Goal: Information Seeking & Learning: Find specific fact

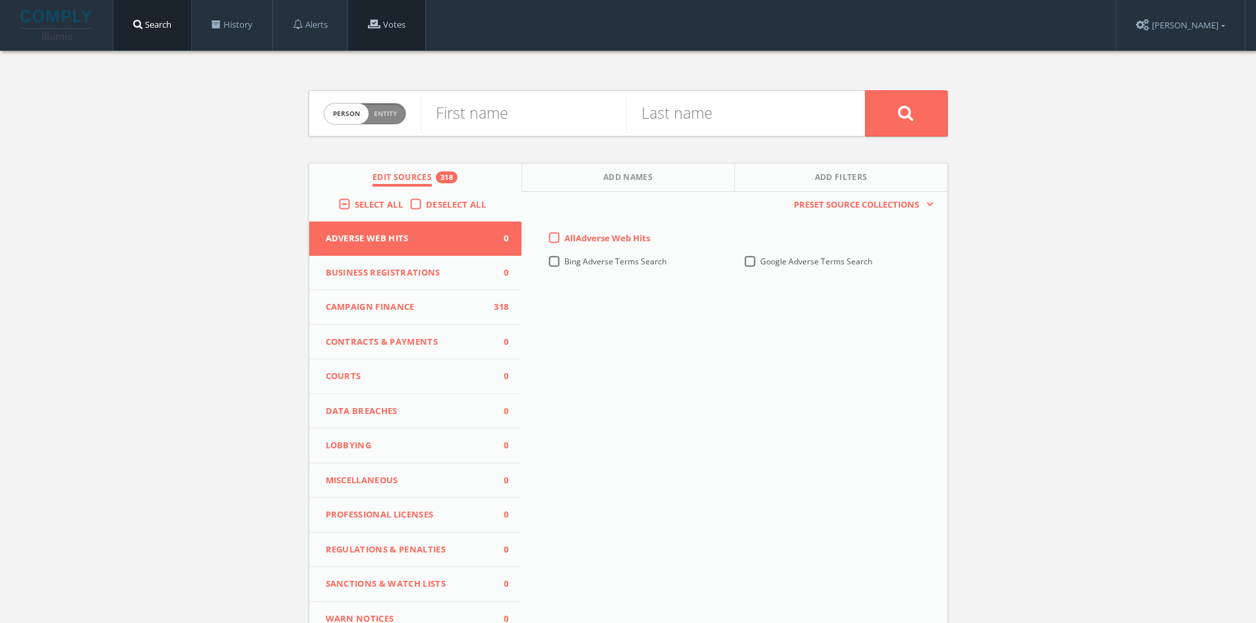
click at [408, 34] on link "Votes" at bounding box center [386, 25] width 77 height 50
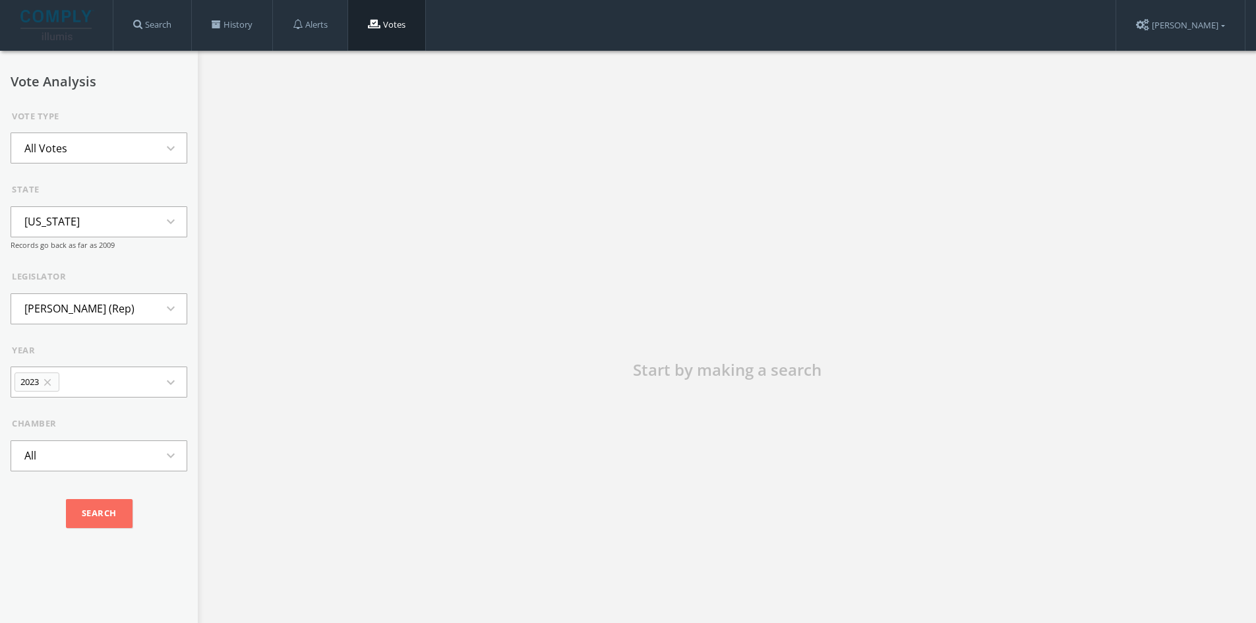
click at [95, 230] on button "[US_STATE] expand_more" at bounding box center [99, 221] width 177 height 31
type input "Ge"
click at [82, 281] on li "[US_STATE]" at bounding box center [98, 281] width 175 height 29
click at [94, 310] on li "[PERSON_NAME] (Dem)" at bounding box center [81, 308] width 141 height 29
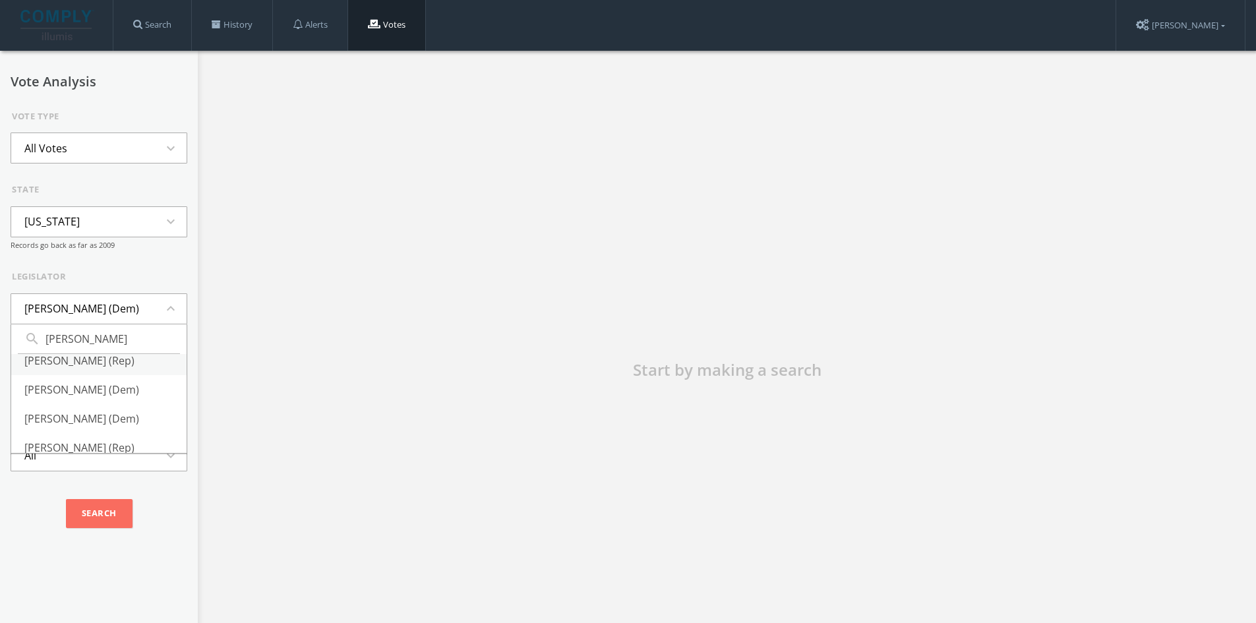
type input "[PERSON_NAME]"
click at [80, 375] on li "[PERSON_NAME] (Rep)" at bounding box center [98, 360] width 175 height 29
click at [108, 150] on button "All Votes expand_more" at bounding box center [99, 148] width 177 height 31
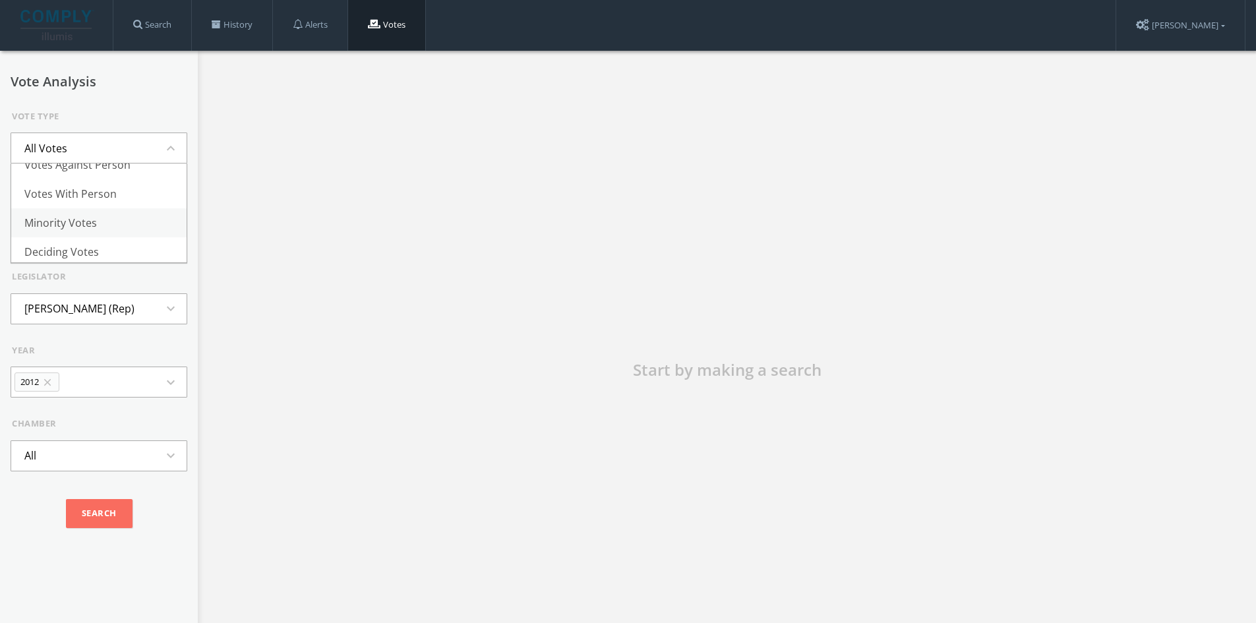
scroll to position [132, 0]
click at [88, 200] on li "Minority Votes" at bounding box center [98, 191] width 175 height 29
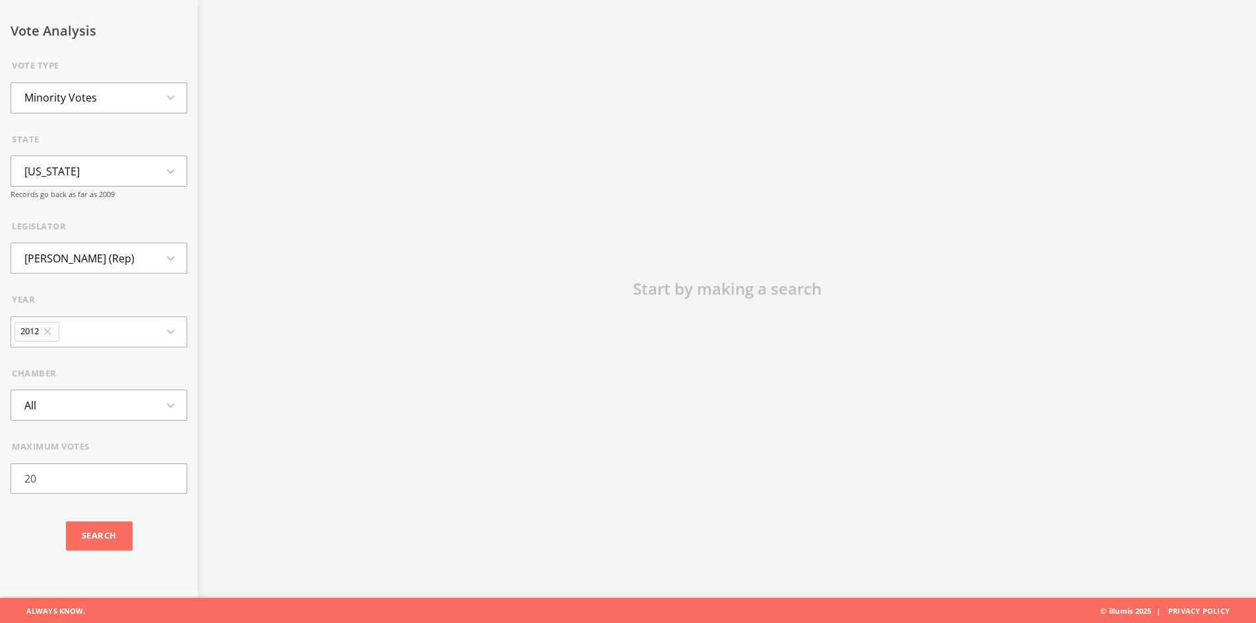
scroll to position [82, 0]
click at [102, 342] on button "2012 close expand_more" at bounding box center [99, 331] width 177 height 31
click at [53, 448] on li "All" at bounding box center [98, 461] width 175 height 29
click at [102, 537] on input "Search" at bounding box center [99, 536] width 67 height 29
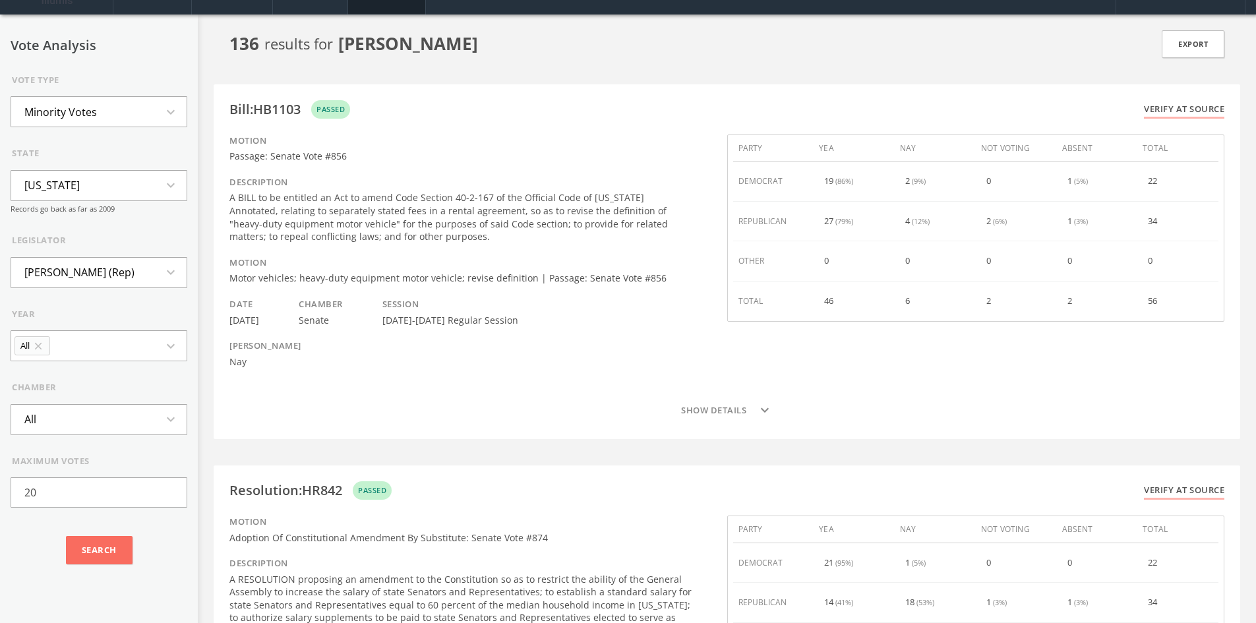
scroll to position [66, 0]
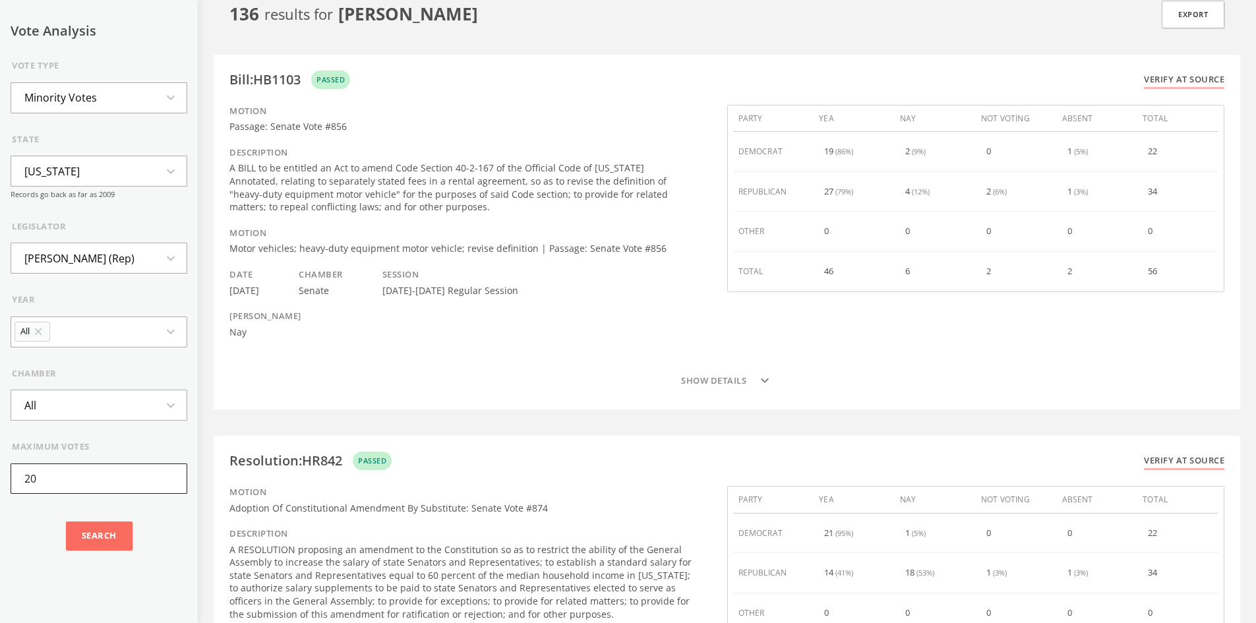
click at [80, 466] on input "20" at bounding box center [99, 479] width 177 height 30
click at [114, 549] on input "Search" at bounding box center [99, 536] width 67 height 29
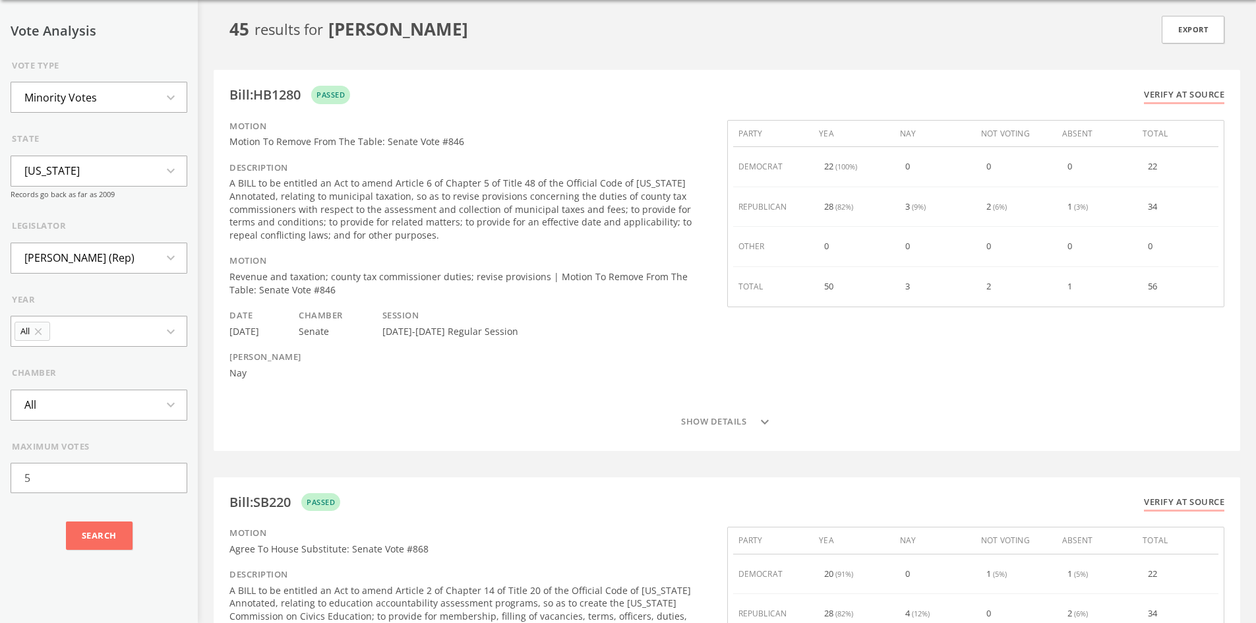
scroll to position [0, 0]
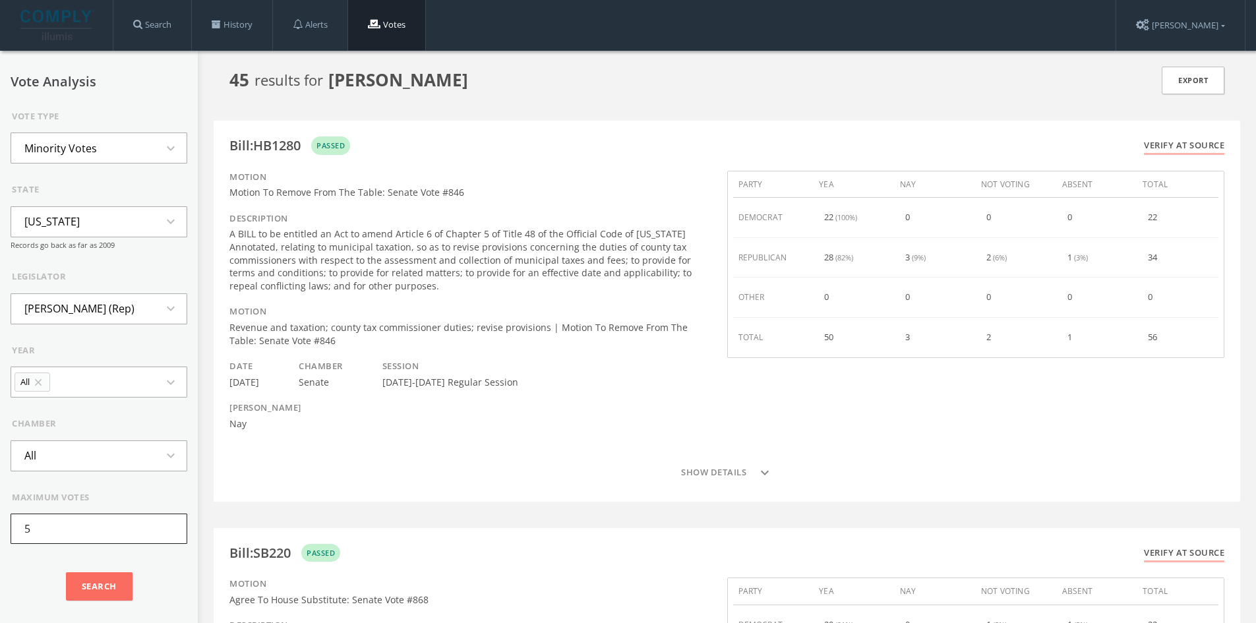
click at [82, 524] on input "5" at bounding box center [99, 529] width 177 height 30
click at [66, 572] on input "Search" at bounding box center [99, 586] width 67 height 29
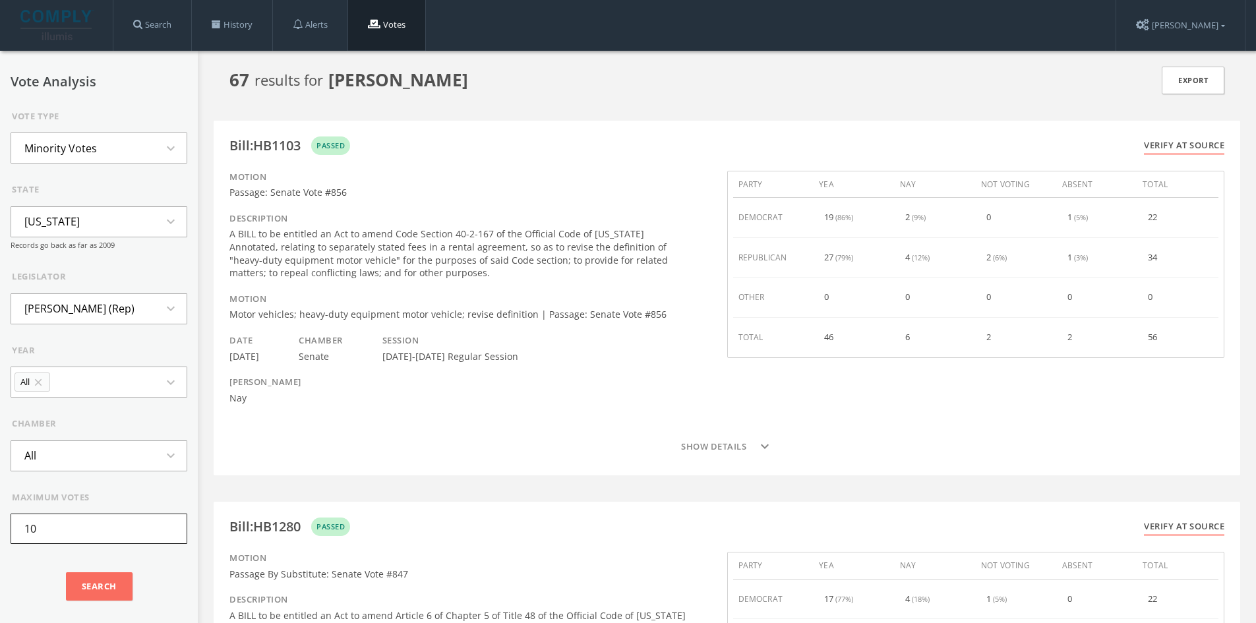
click at [82, 524] on input "10" at bounding box center [99, 529] width 177 height 30
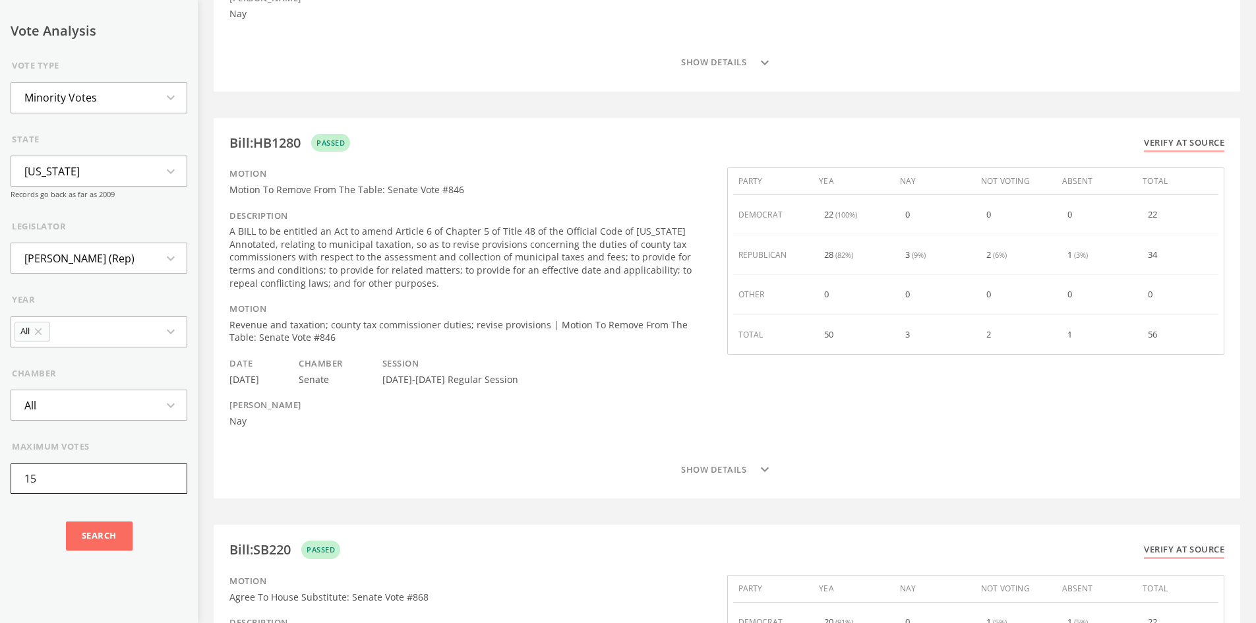
scroll to position [1319, 0]
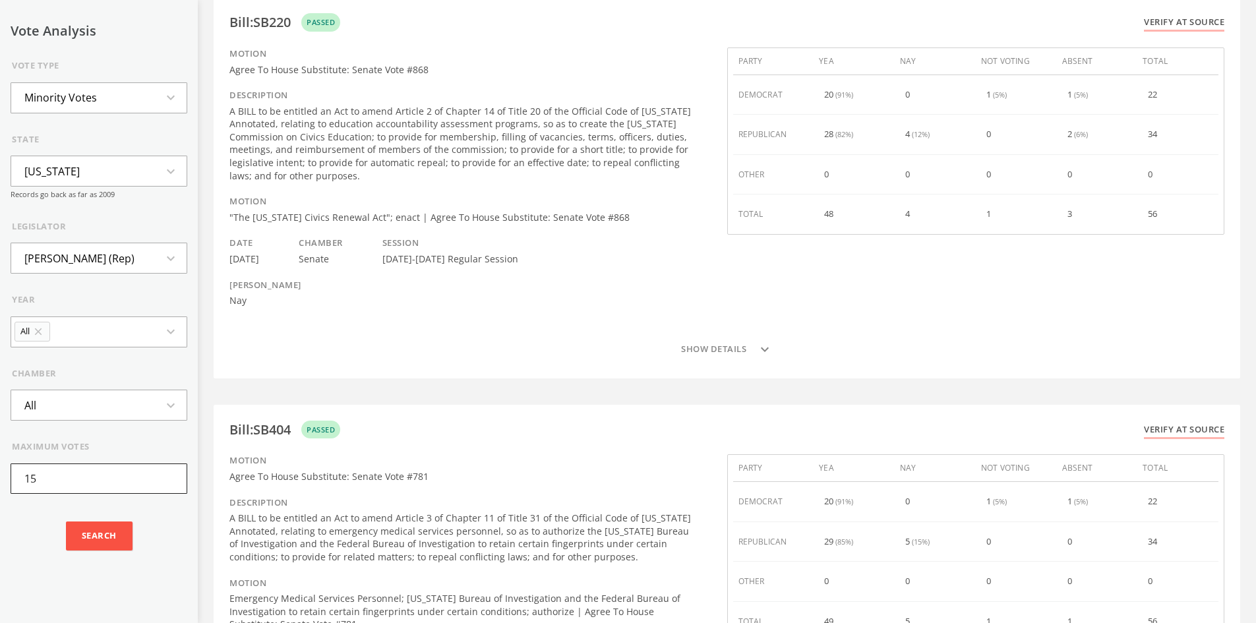
type input "15"
click at [73, 535] on input "Search" at bounding box center [99, 536] width 67 height 29
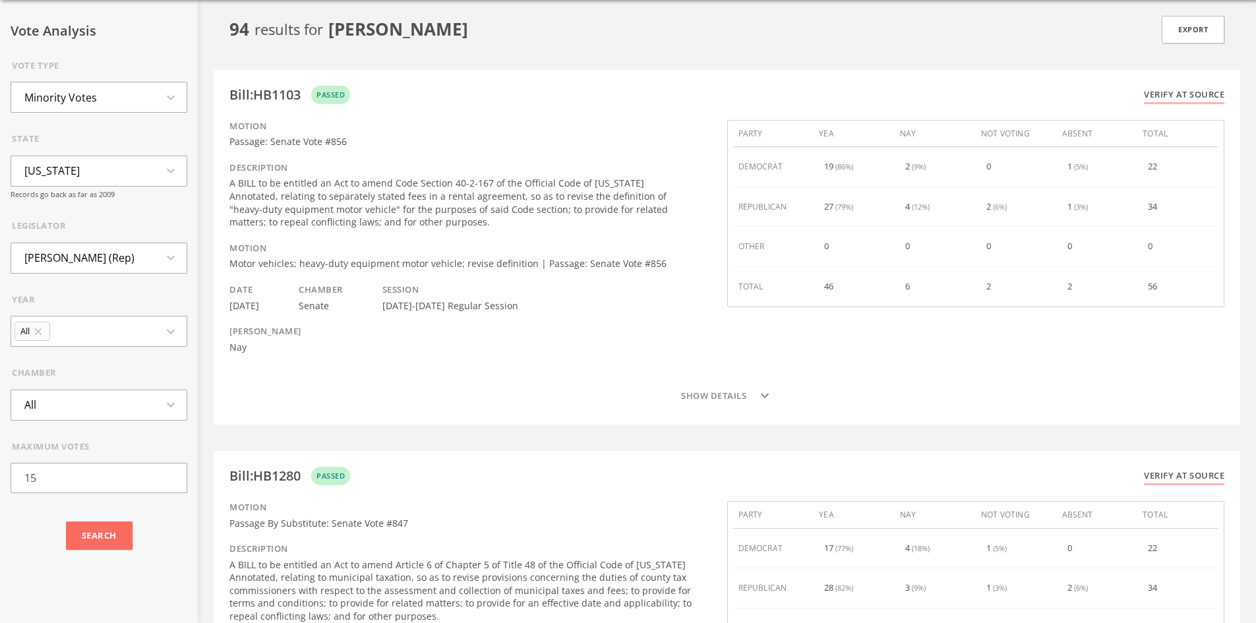
scroll to position [0, 0]
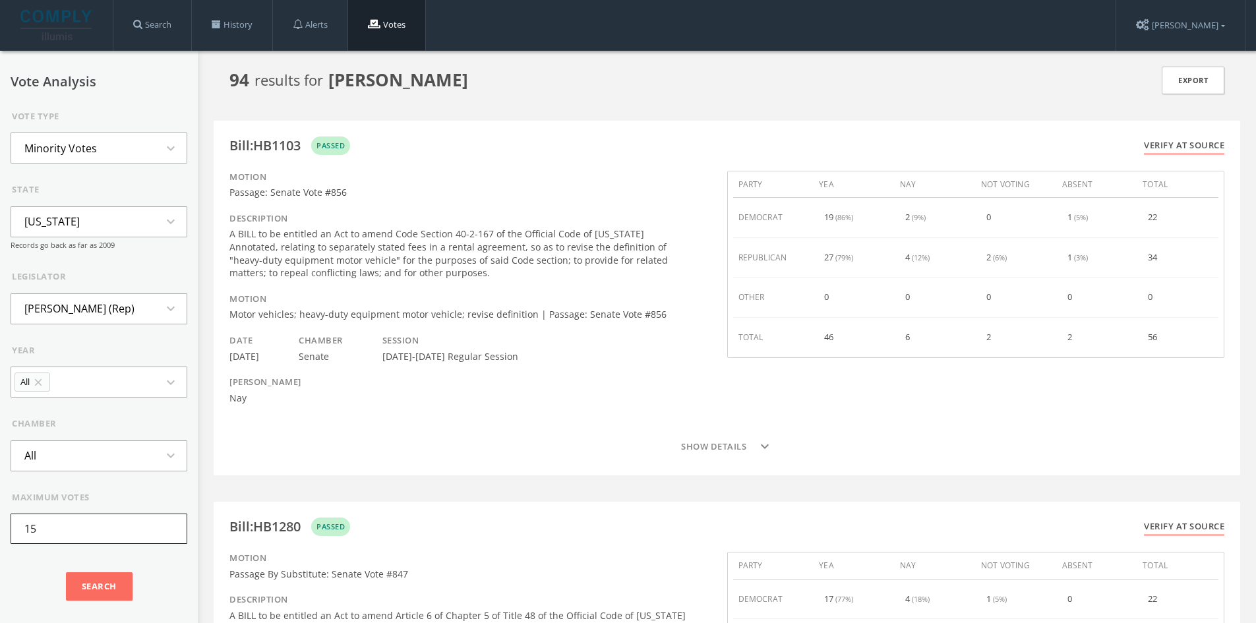
click at [63, 537] on input "15" at bounding box center [99, 529] width 177 height 30
click at [106, 146] on li "Minority Votes" at bounding box center [60, 148] width 99 height 29
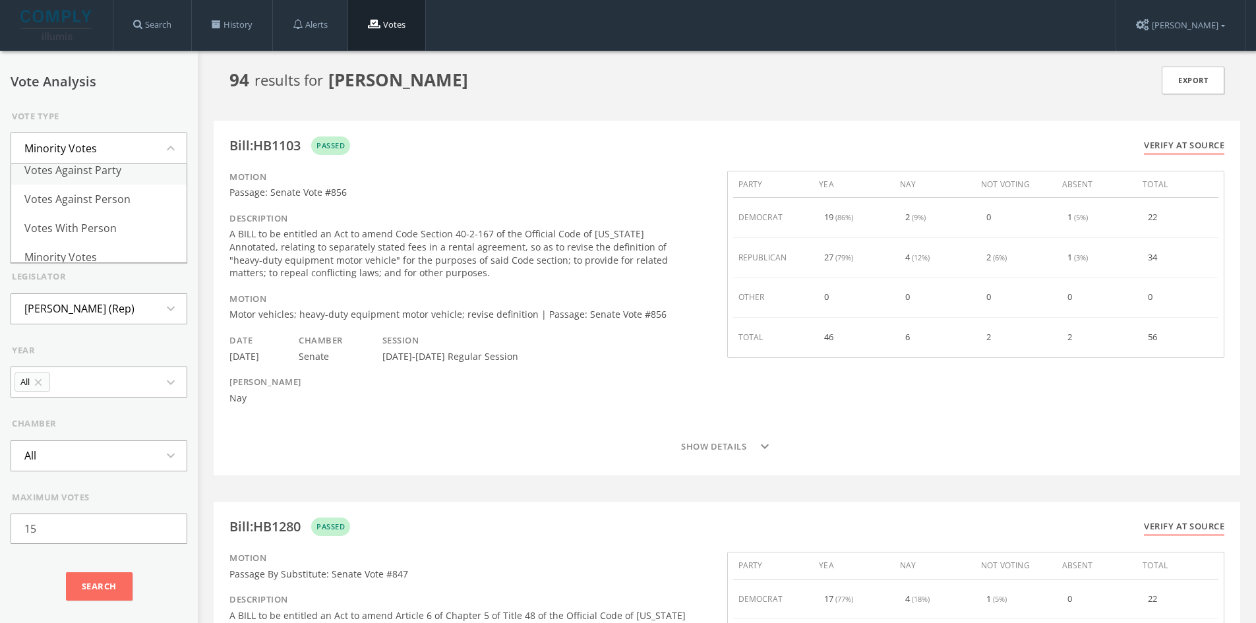
click at [102, 175] on li "Votes Against Party" at bounding box center [98, 170] width 175 height 29
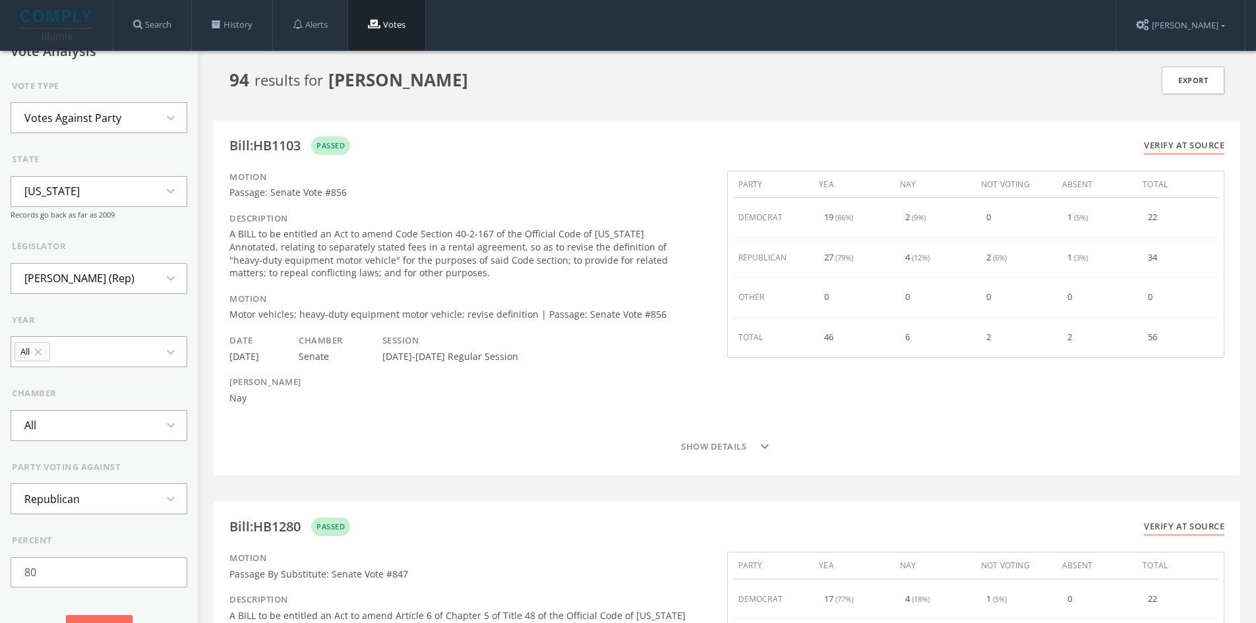
scroll to position [59, 0]
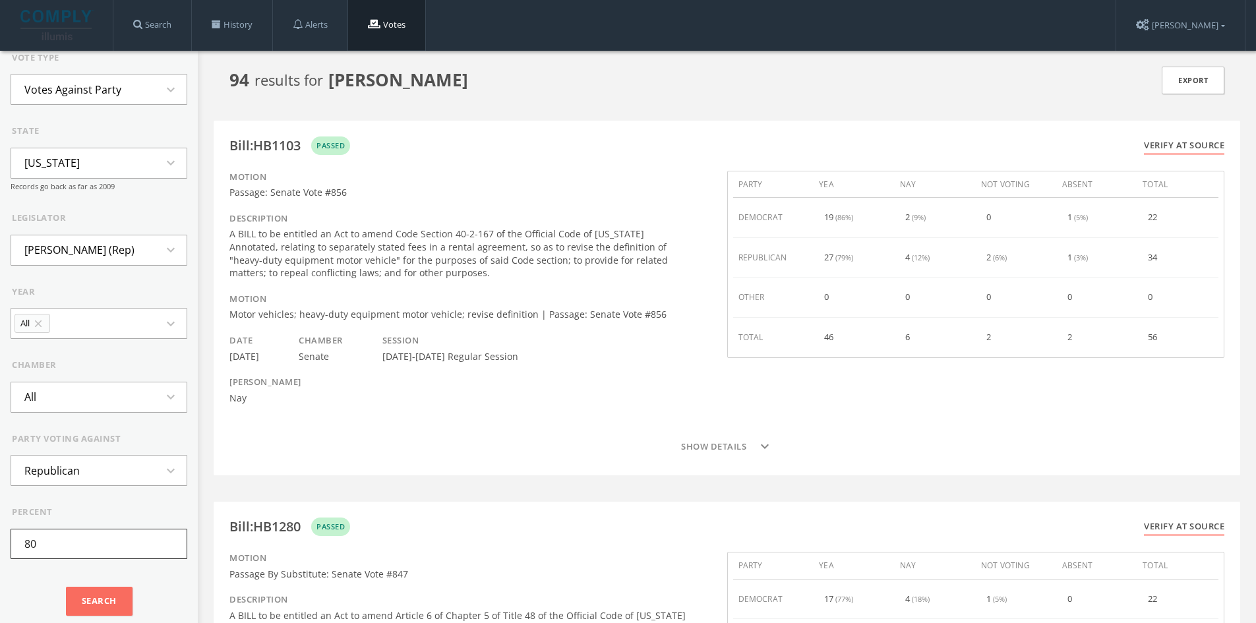
click at [93, 547] on input "80" at bounding box center [99, 544] width 177 height 30
click at [100, 597] on input "Search" at bounding box center [99, 601] width 67 height 29
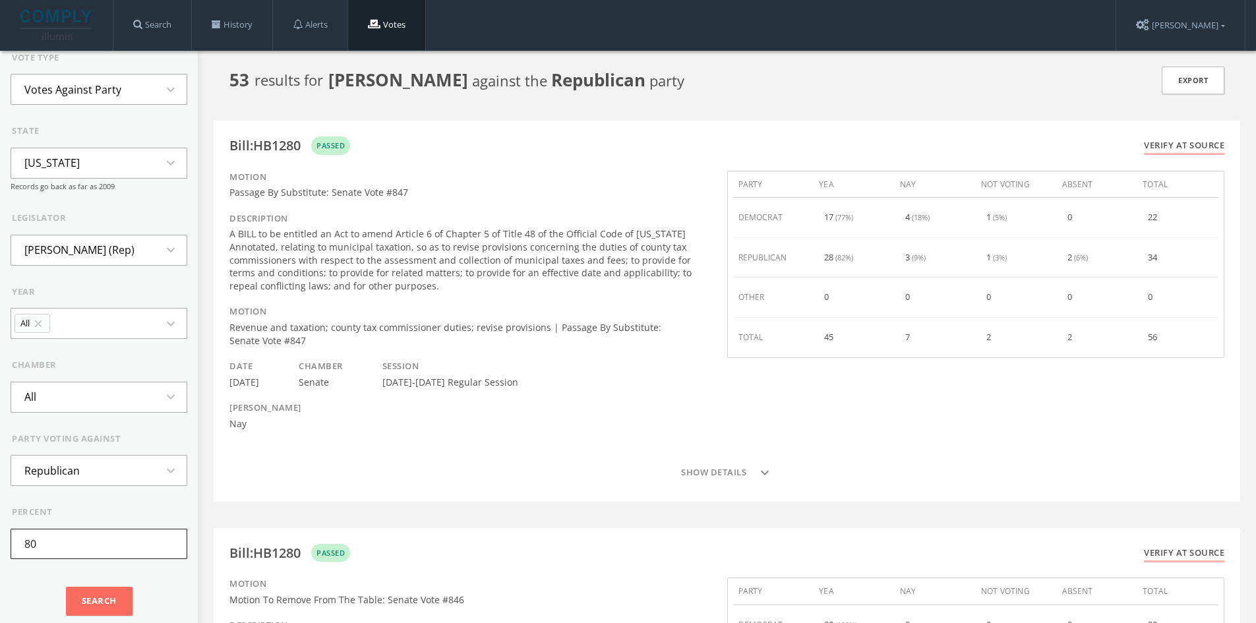
click at [71, 558] on input "80" at bounding box center [99, 544] width 177 height 30
type input "95"
click at [106, 591] on input "Search" at bounding box center [99, 601] width 67 height 29
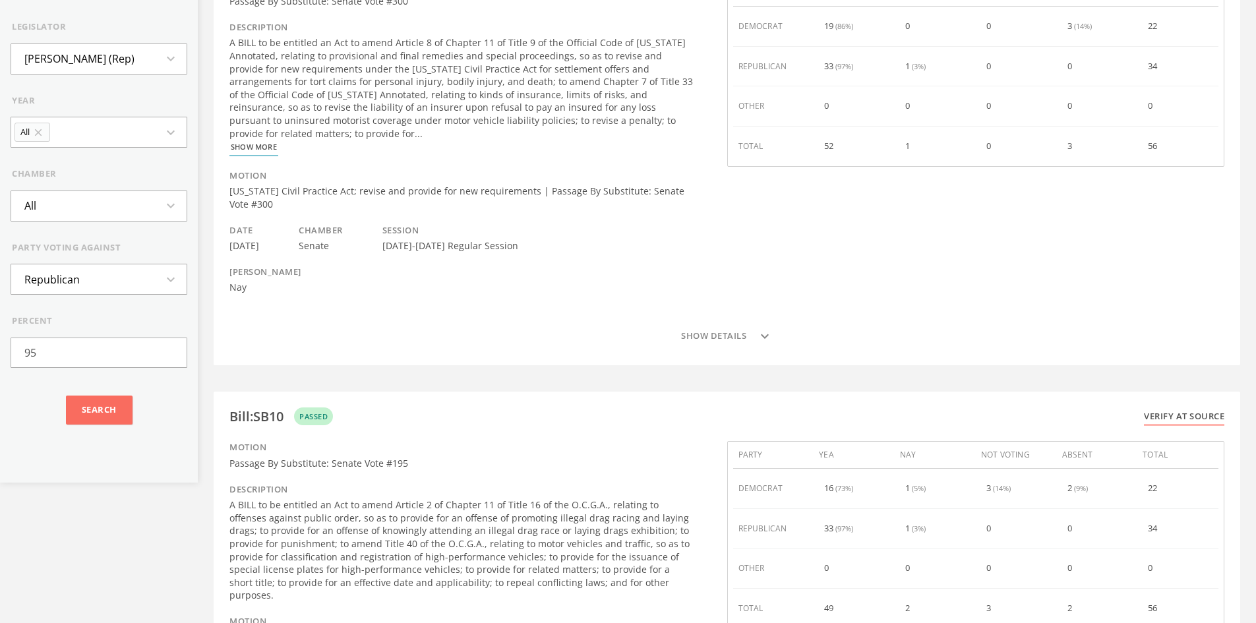
scroll to position [0, 0]
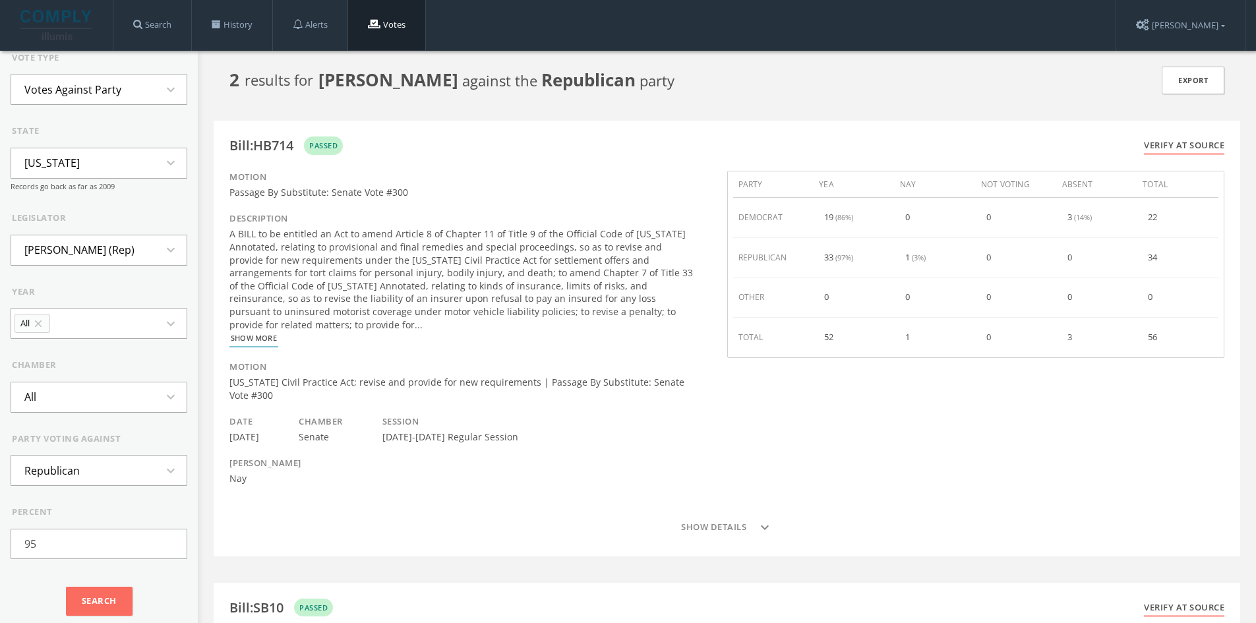
click at [98, 100] on li "Votes Against Party" at bounding box center [72, 89] width 123 height 29
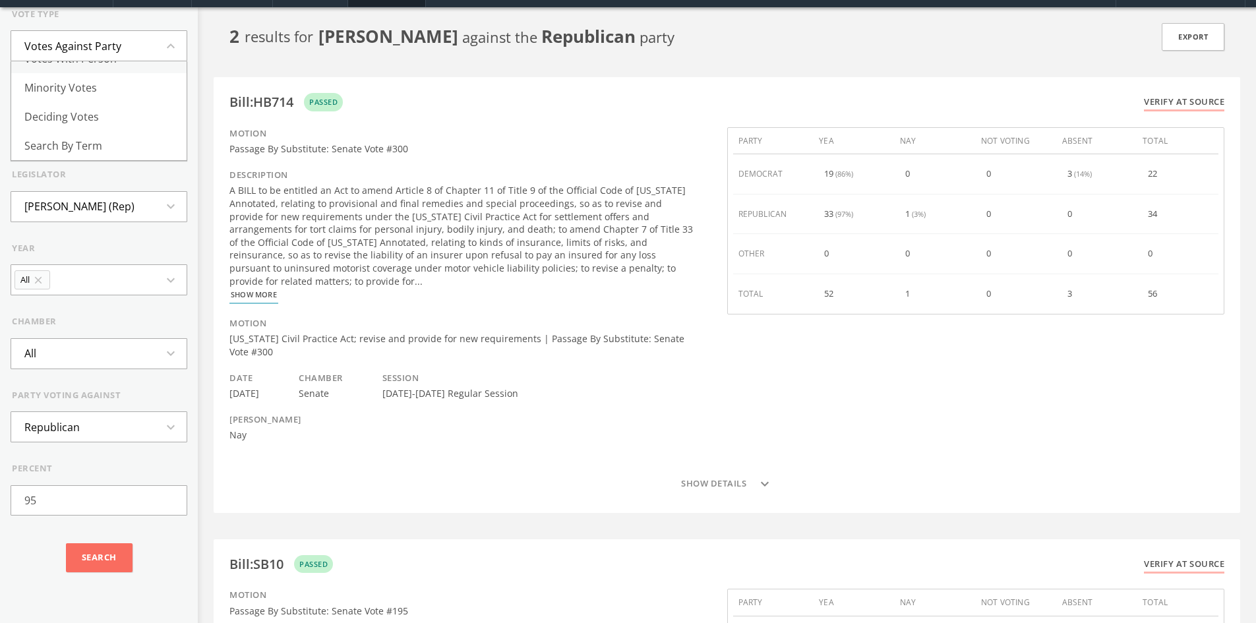
scroll to position [66, 0]
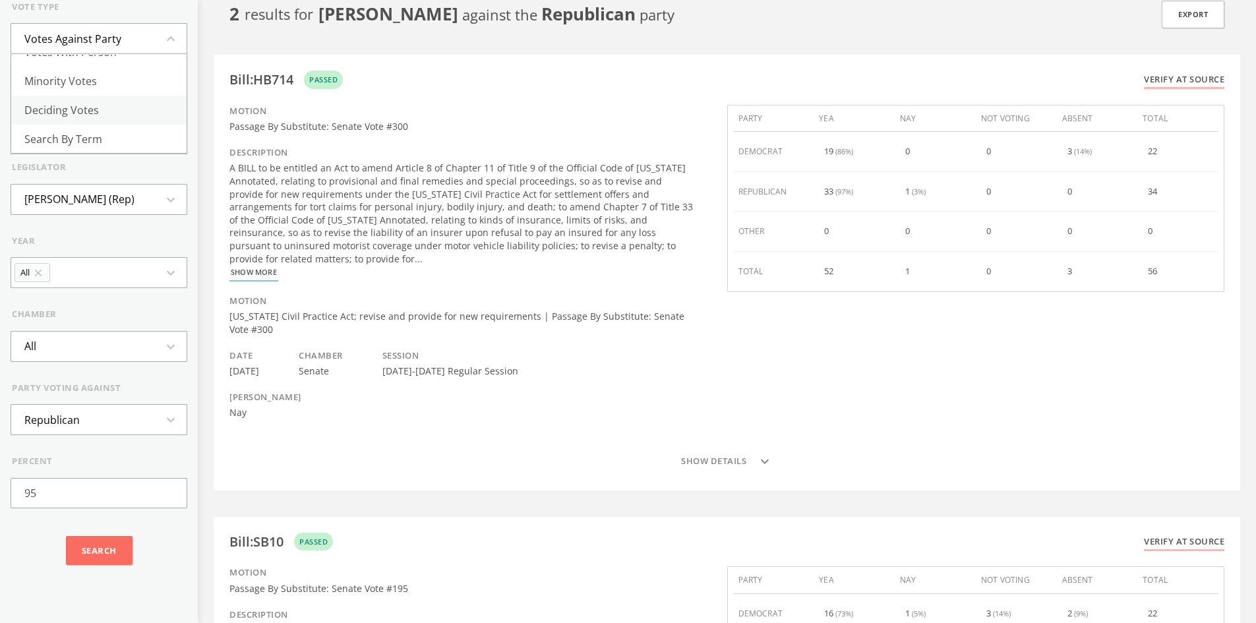
click at [76, 104] on li "Deciding Votes" at bounding box center [98, 110] width 175 height 29
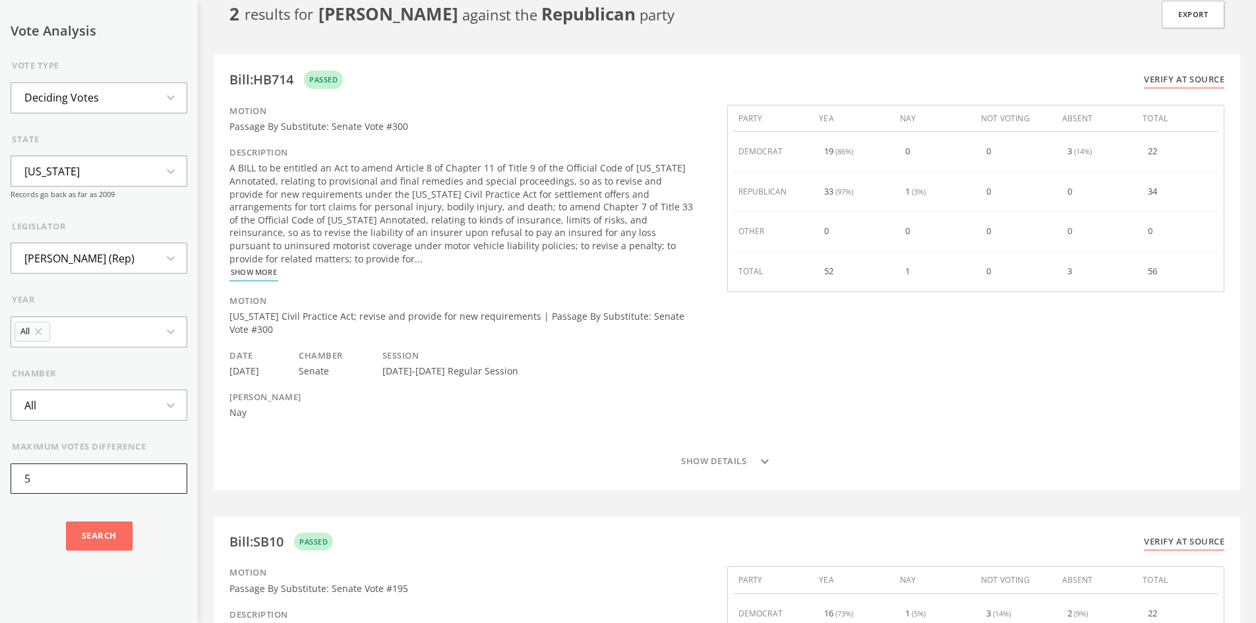
click at [82, 476] on input "5" at bounding box center [99, 479] width 177 height 30
click at [93, 535] on input "Search" at bounding box center [99, 536] width 67 height 29
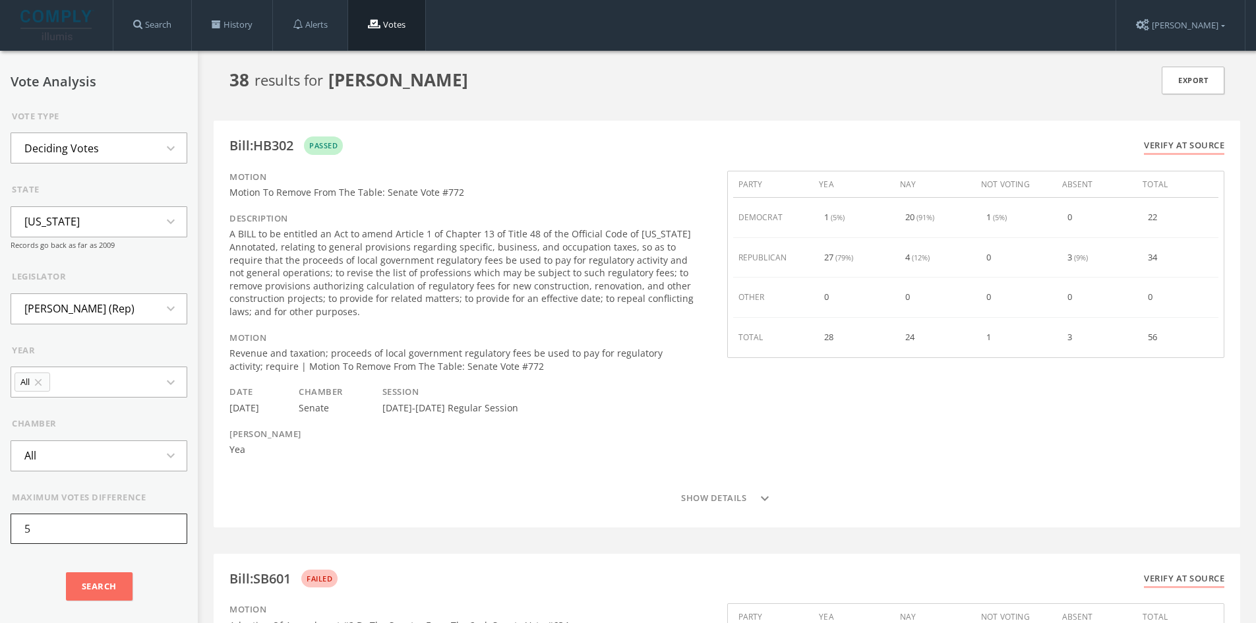
click at [87, 518] on input "5" at bounding box center [99, 529] width 177 height 30
type input "1"
click at [98, 586] on input "Search" at bounding box center [99, 586] width 67 height 29
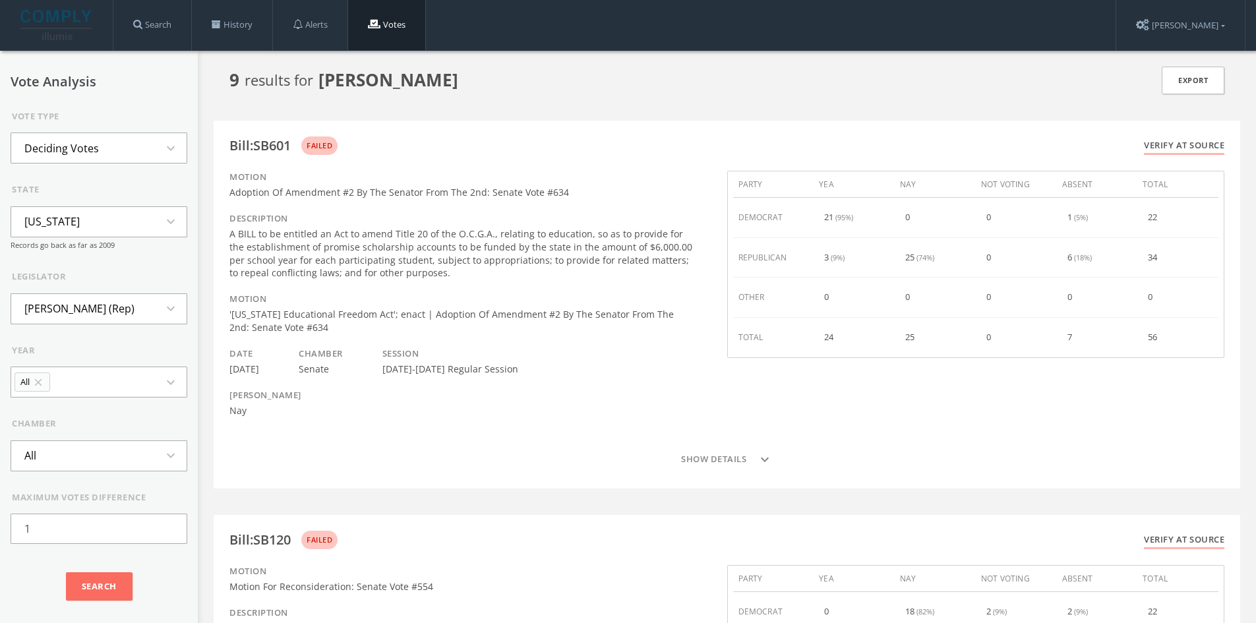
click at [104, 137] on li "Deciding Votes" at bounding box center [61, 148] width 101 height 29
click at [103, 183] on li "Minority Votes" at bounding box center [98, 189] width 175 height 29
click at [86, 531] on input "20" at bounding box center [99, 529] width 177 height 30
click at [89, 532] on input "20" at bounding box center [99, 529] width 177 height 30
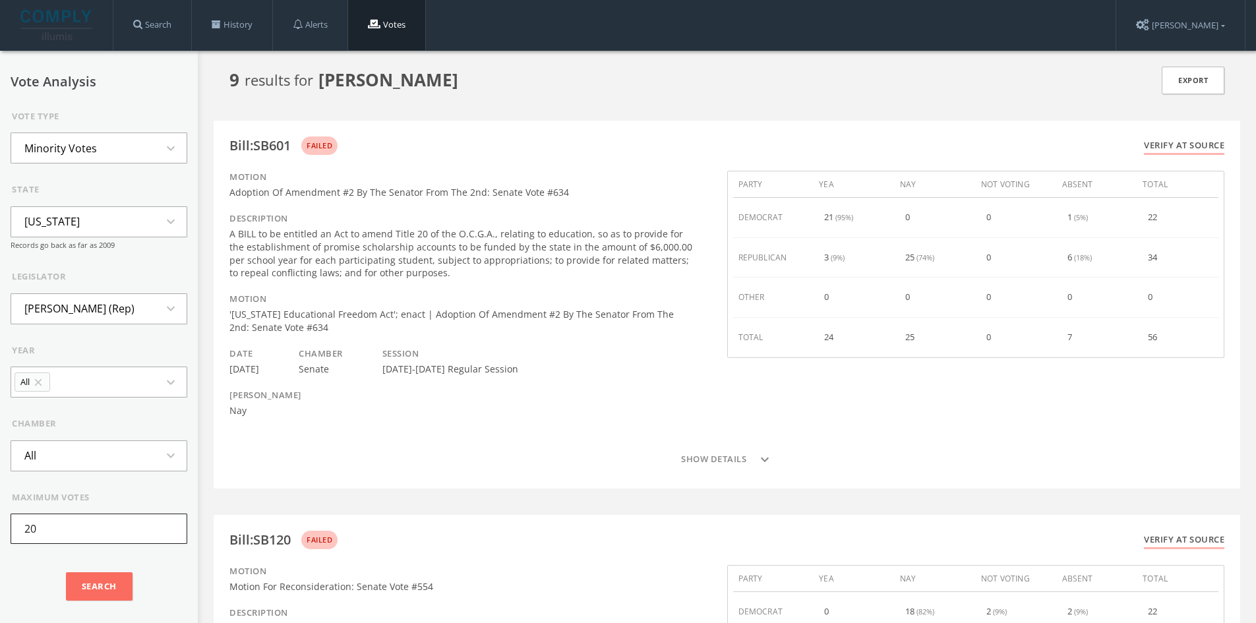
click at [90, 533] on input "20" at bounding box center [99, 529] width 177 height 30
click at [88, 585] on input "Search" at bounding box center [99, 586] width 67 height 29
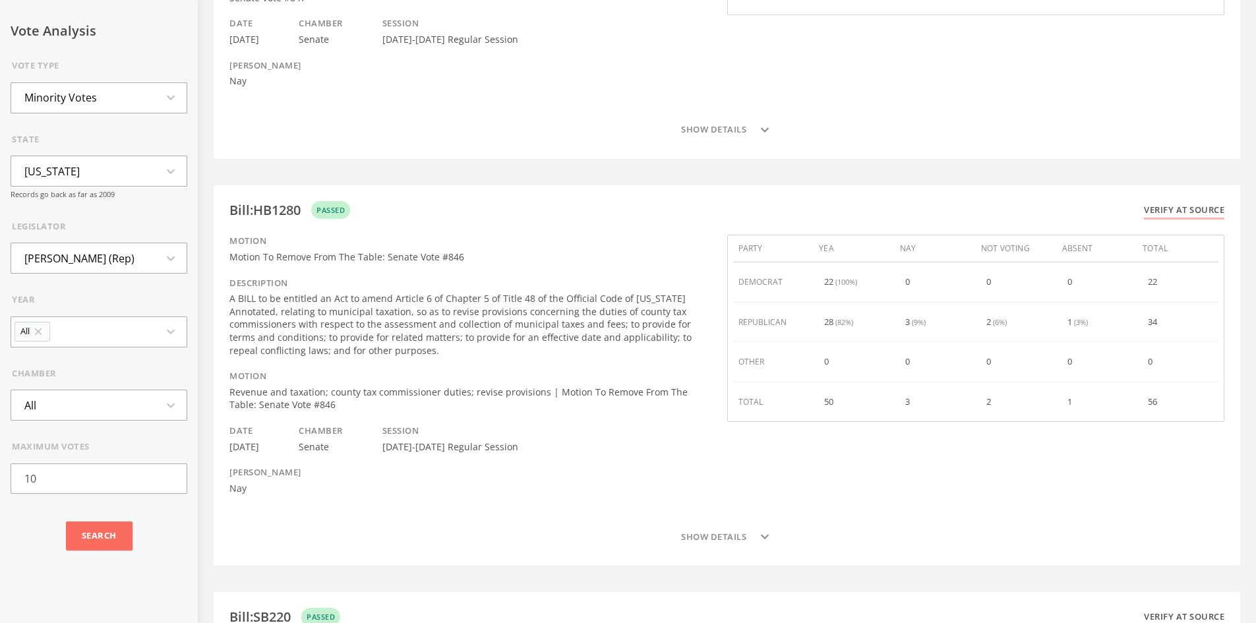
scroll to position [857, 0]
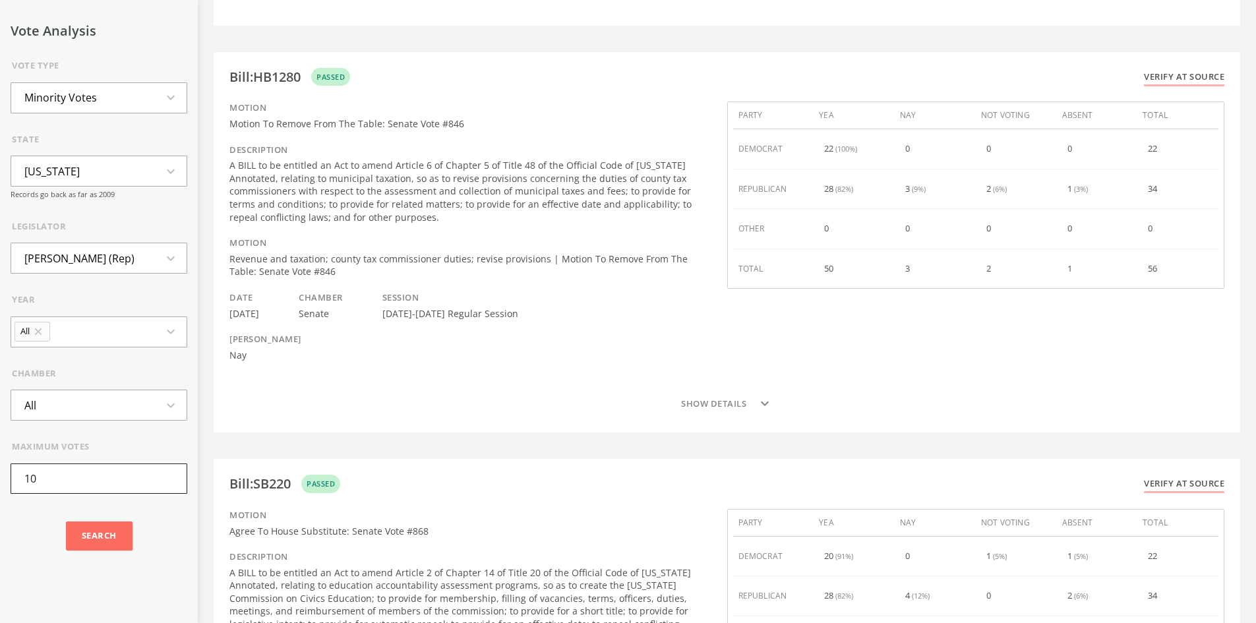
click at [56, 491] on input "10" at bounding box center [99, 479] width 177 height 30
click at [112, 526] on input "Search" at bounding box center [99, 536] width 67 height 29
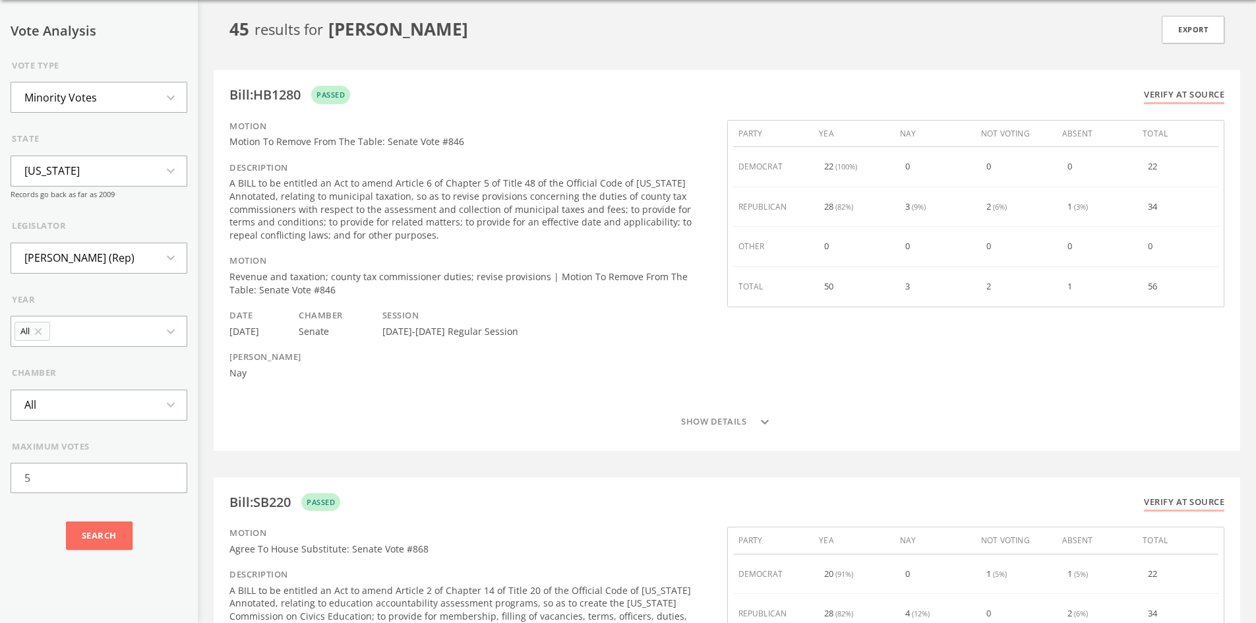
scroll to position [0, 0]
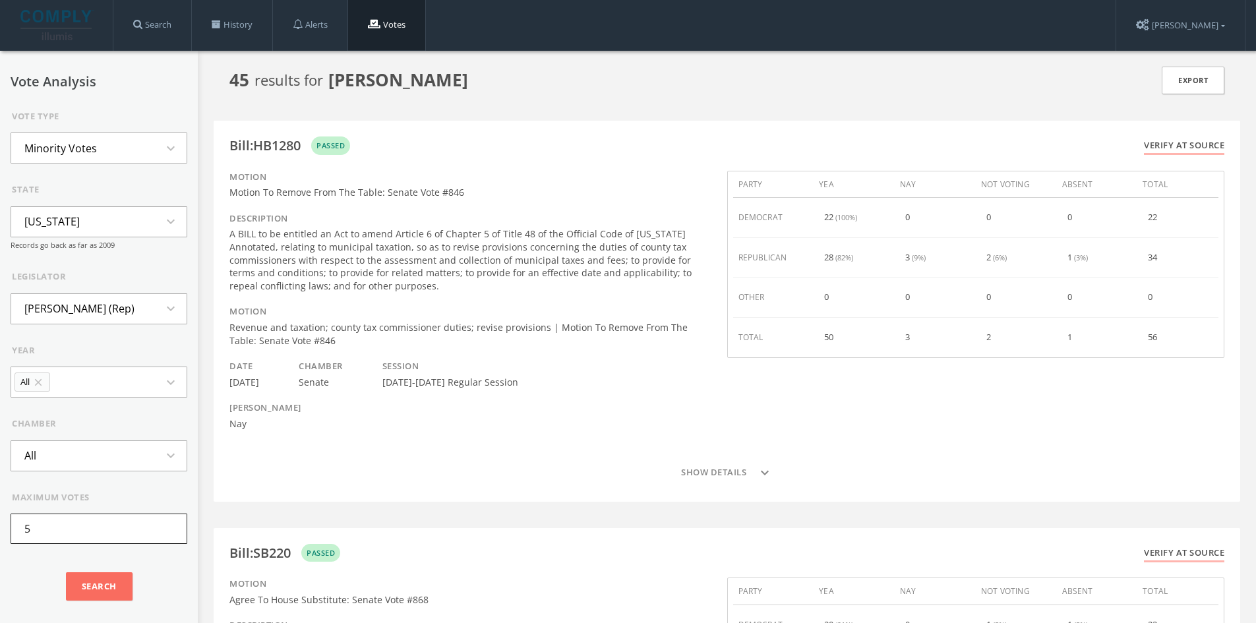
click at [90, 527] on input "5" at bounding box center [99, 529] width 177 height 30
type input "10"
click at [66, 572] on input "Search" at bounding box center [99, 586] width 67 height 29
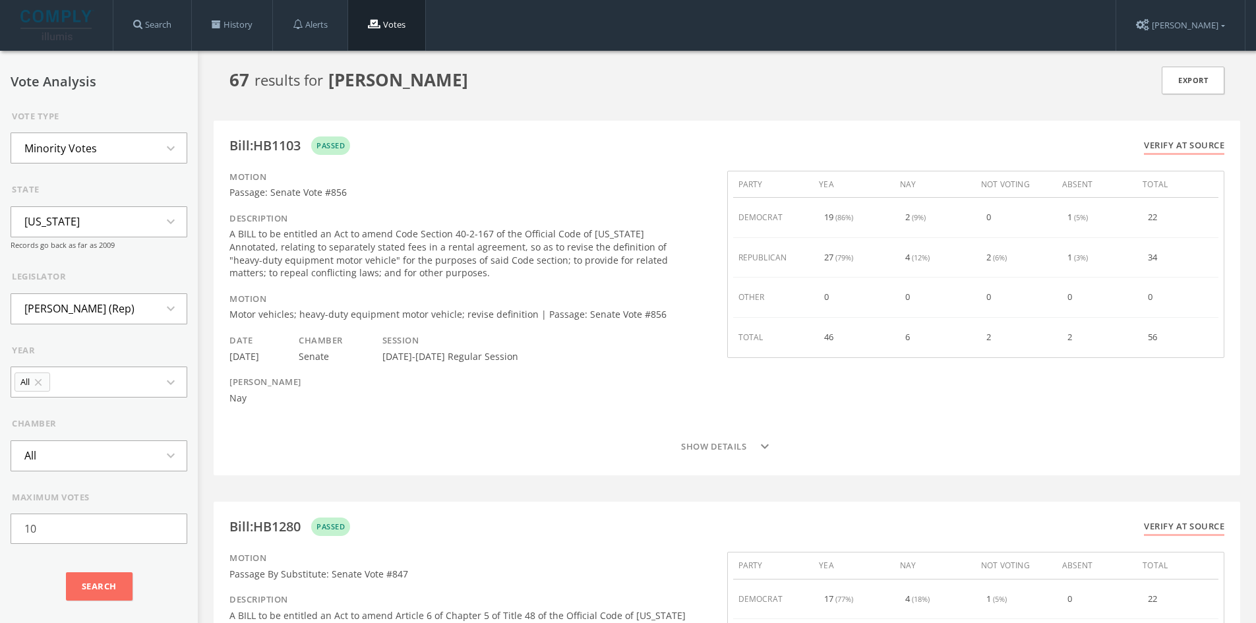
click at [54, 139] on li "Minority Votes" at bounding box center [60, 148] width 99 height 29
click at [82, 173] on li "Votes Against Party" at bounding box center [98, 170] width 175 height 29
click at [94, 155] on li "Votes Against Party" at bounding box center [72, 148] width 123 height 29
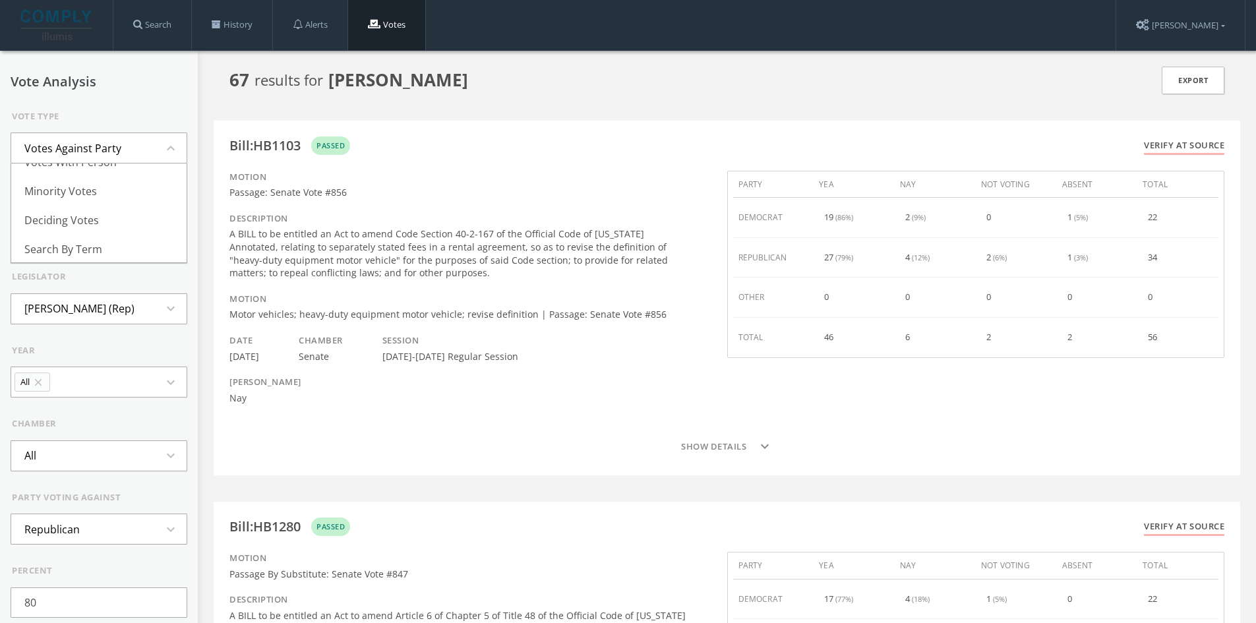
scroll to position [143, 0]
click at [129, 96] on div "Vote Analysis Vote Type Votes Against Party expand_less All Votes Skipped Votes…" at bounding box center [99, 379] width 177 height 609
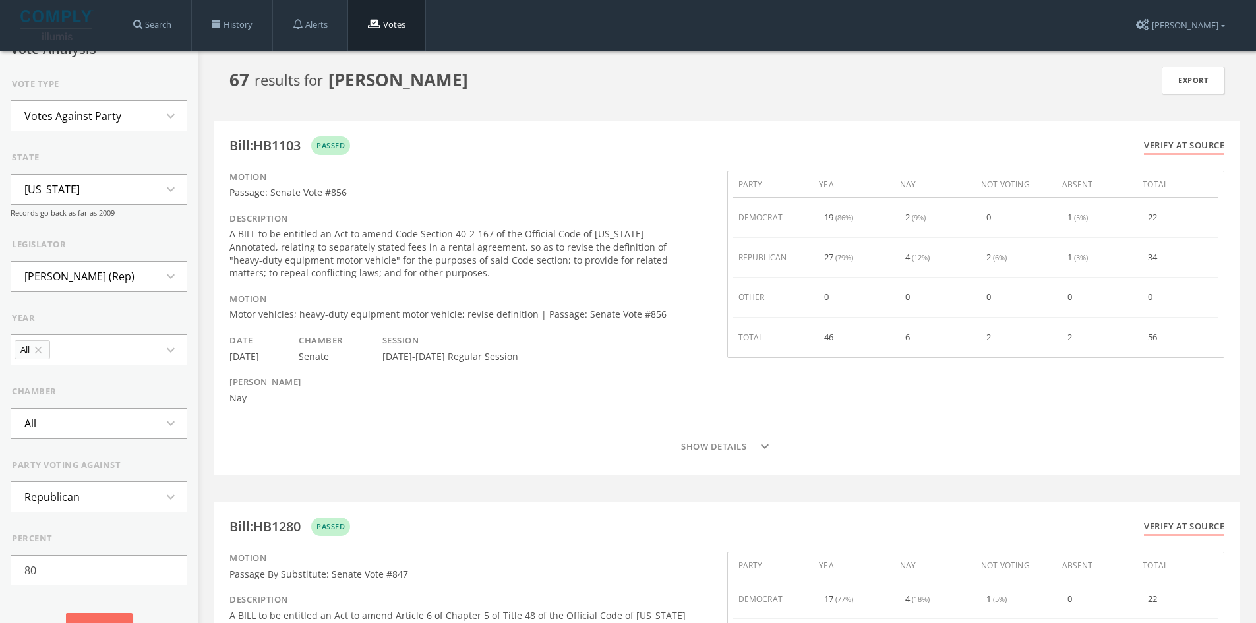
scroll to position [59, 0]
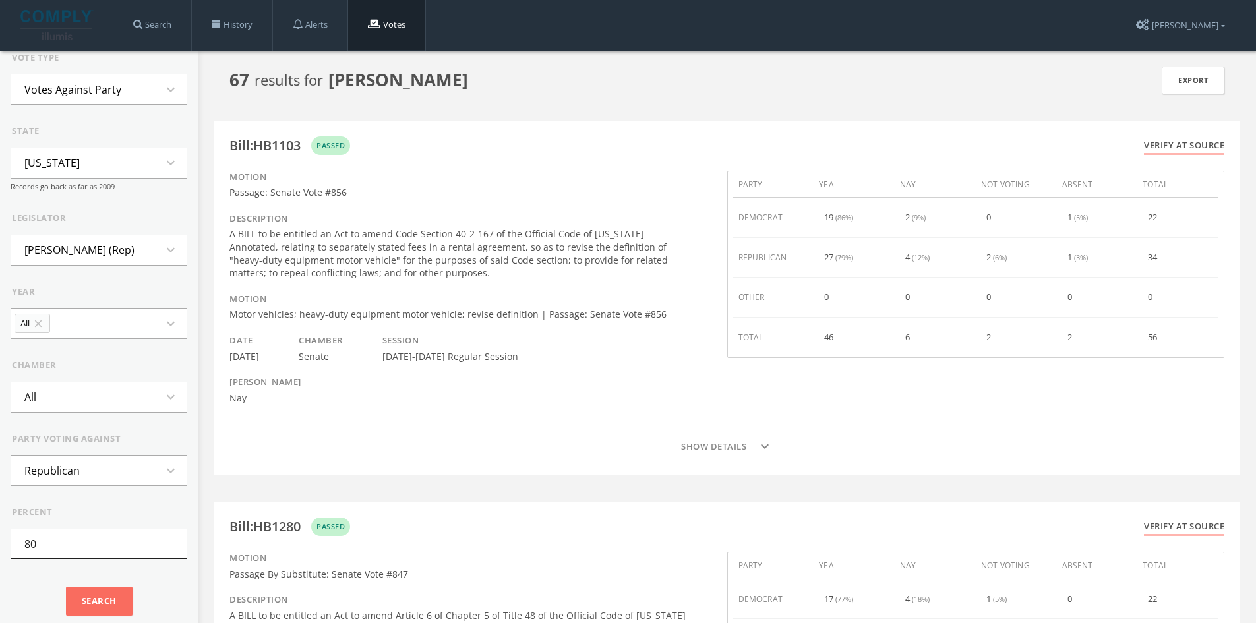
click at [77, 533] on input "80" at bounding box center [99, 544] width 177 height 30
click at [94, 603] on input "Search" at bounding box center [99, 601] width 67 height 29
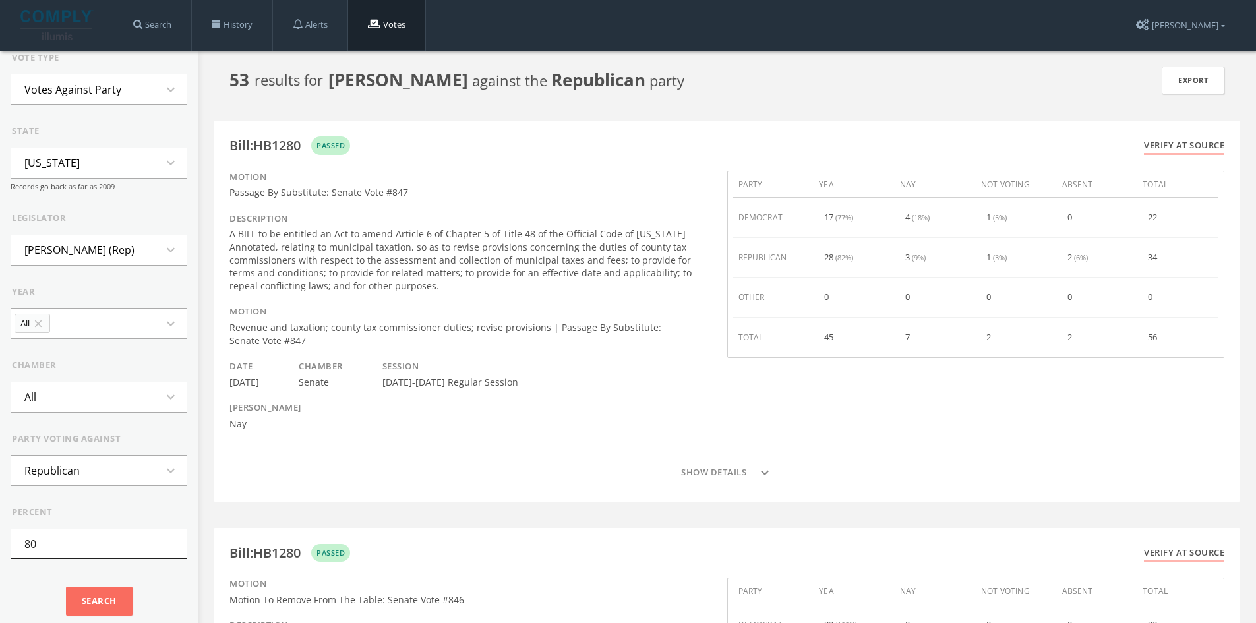
click at [111, 539] on input "80" at bounding box center [99, 544] width 177 height 30
click at [66, 587] on input "Search" at bounding box center [99, 601] width 67 height 29
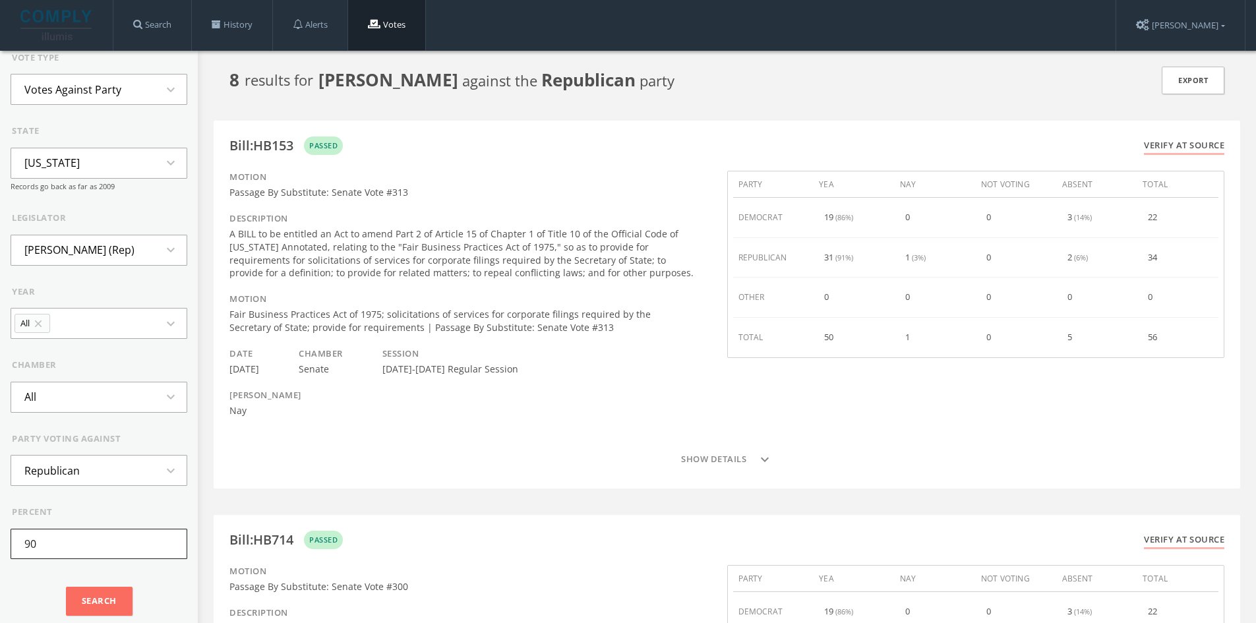
click at [111, 539] on input "90" at bounding box center [99, 544] width 177 height 30
click at [66, 587] on input "Search" at bounding box center [99, 601] width 67 height 29
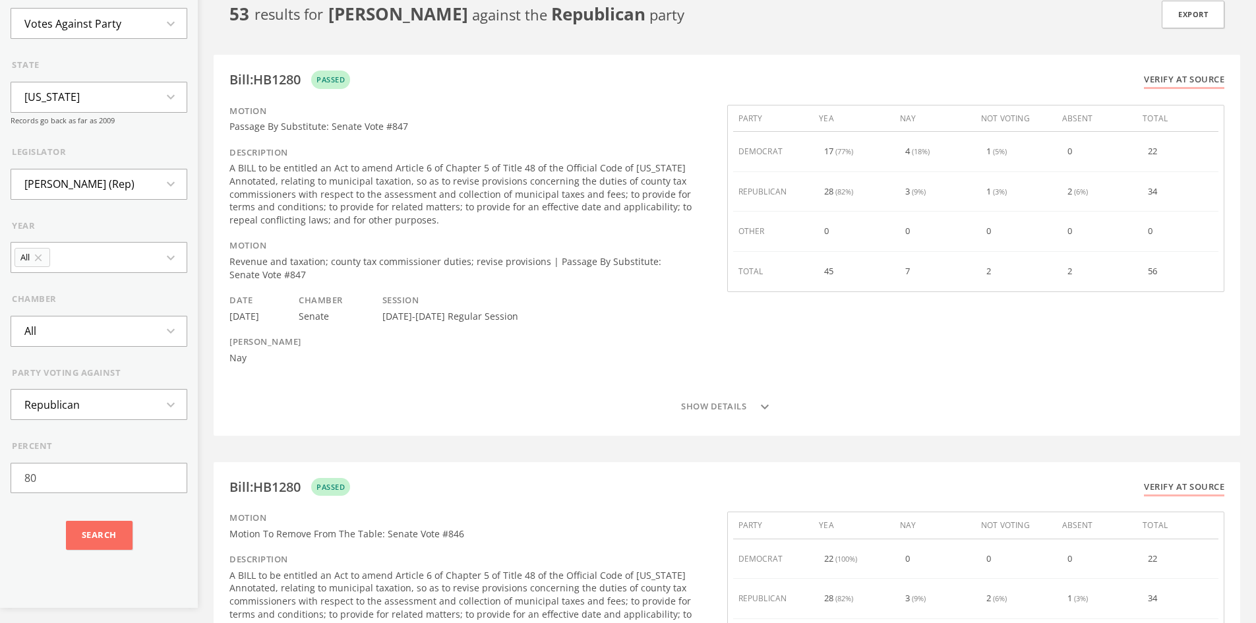
scroll to position [0, 0]
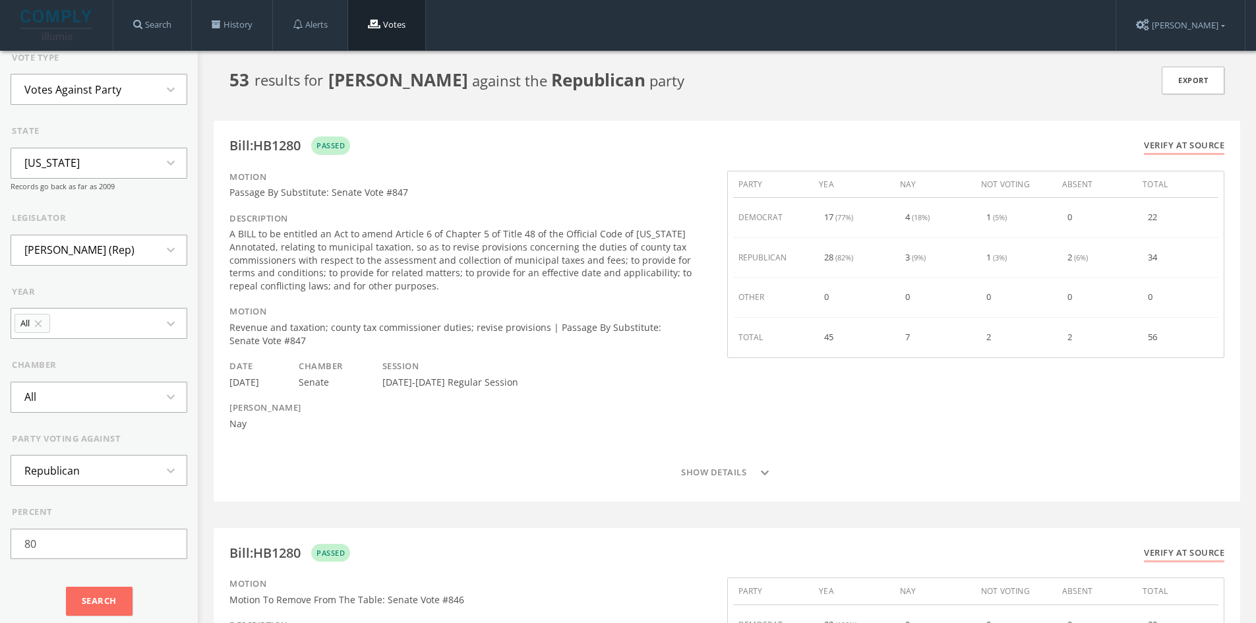
click at [76, 526] on div "percent 80" at bounding box center [99, 532] width 177 height 53
click at [75, 531] on input "80" at bounding box center [99, 544] width 177 height 30
click at [66, 587] on input "Search" at bounding box center [99, 601] width 67 height 29
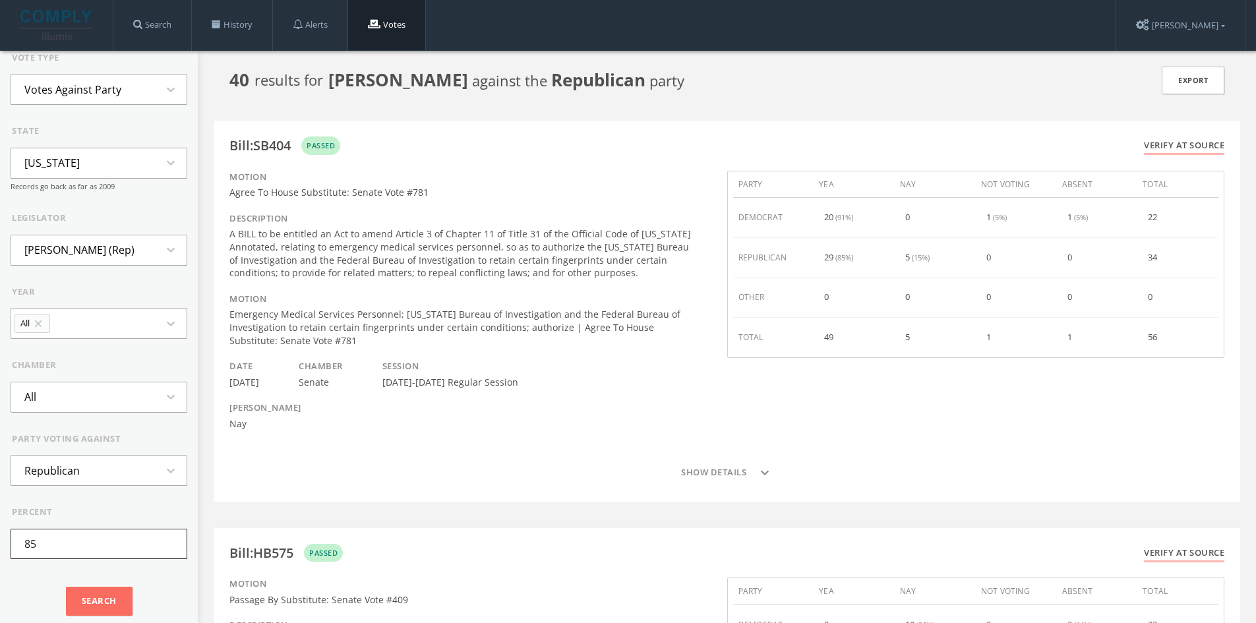
click at [93, 529] on input "85" at bounding box center [99, 544] width 177 height 30
type input "80"
click at [66, 587] on input "Search" at bounding box center [99, 601] width 67 height 29
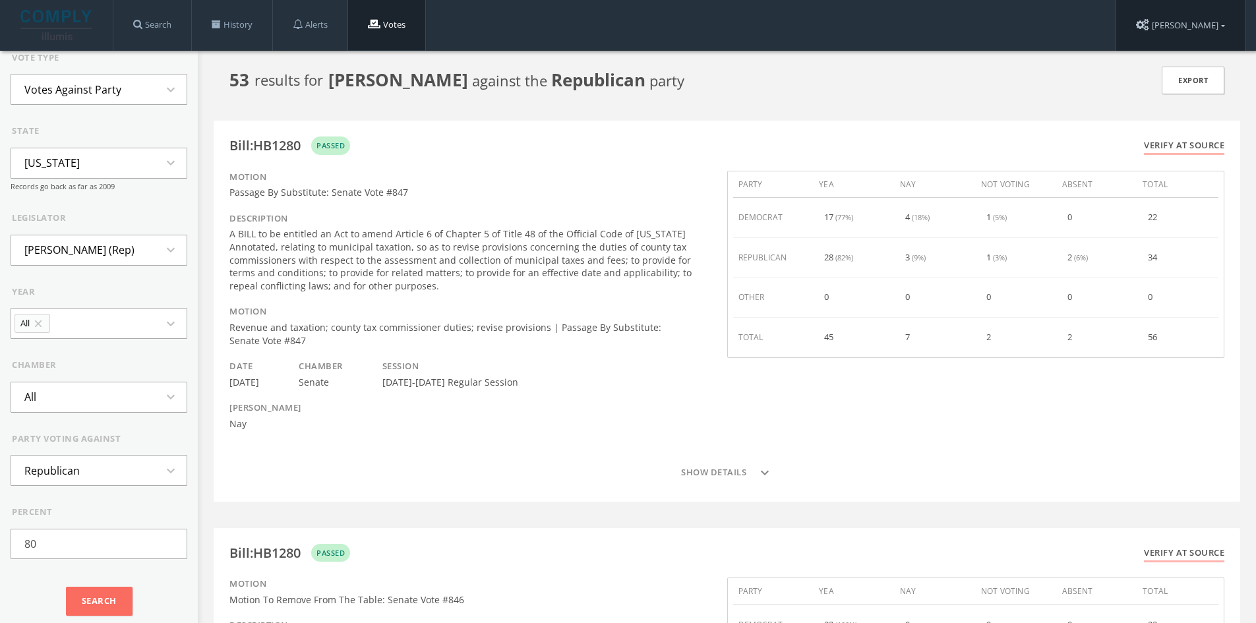
click at [1230, 24] on link "[PERSON_NAME]" at bounding box center [1180, 25] width 129 height 51
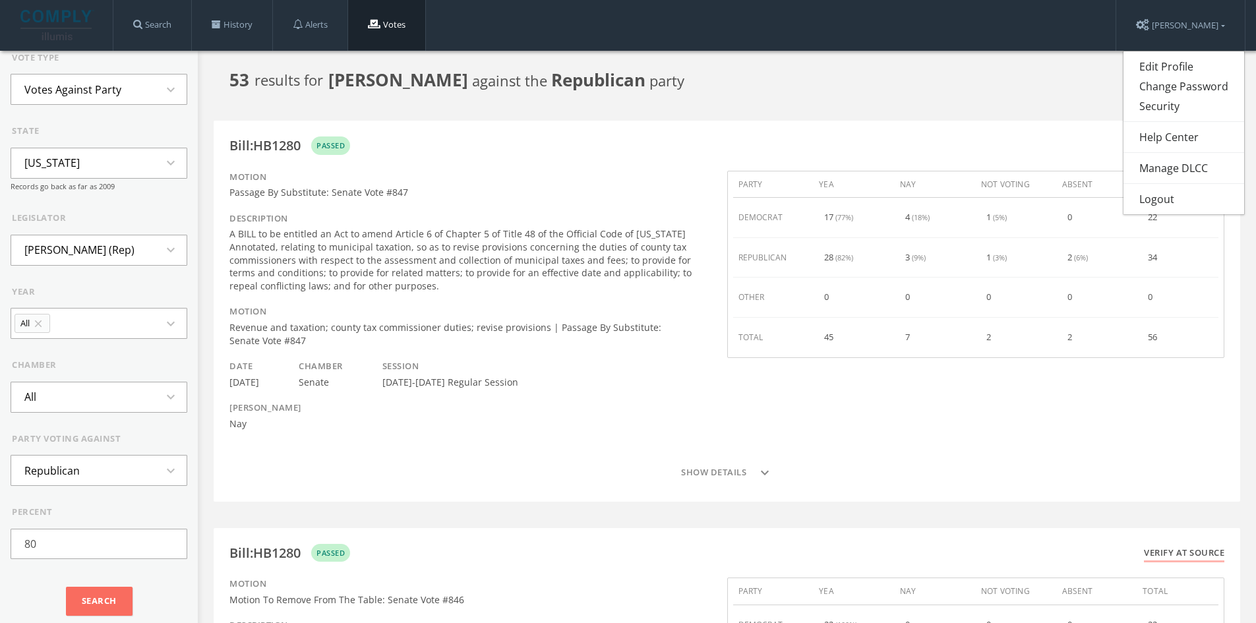
click at [1164, 187] on div "Edit Profile Change Password Security Help Center Manage DLCC Logout" at bounding box center [1184, 133] width 122 height 164
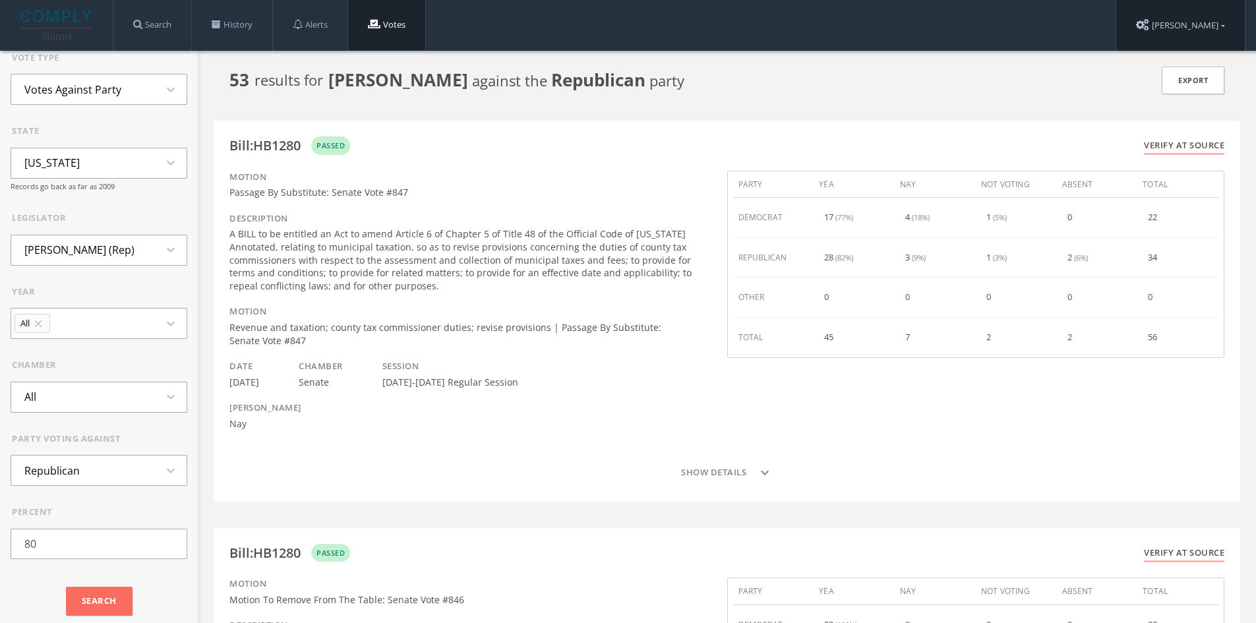
click at [1202, 30] on link "[PERSON_NAME]" at bounding box center [1180, 25] width 129 height 51
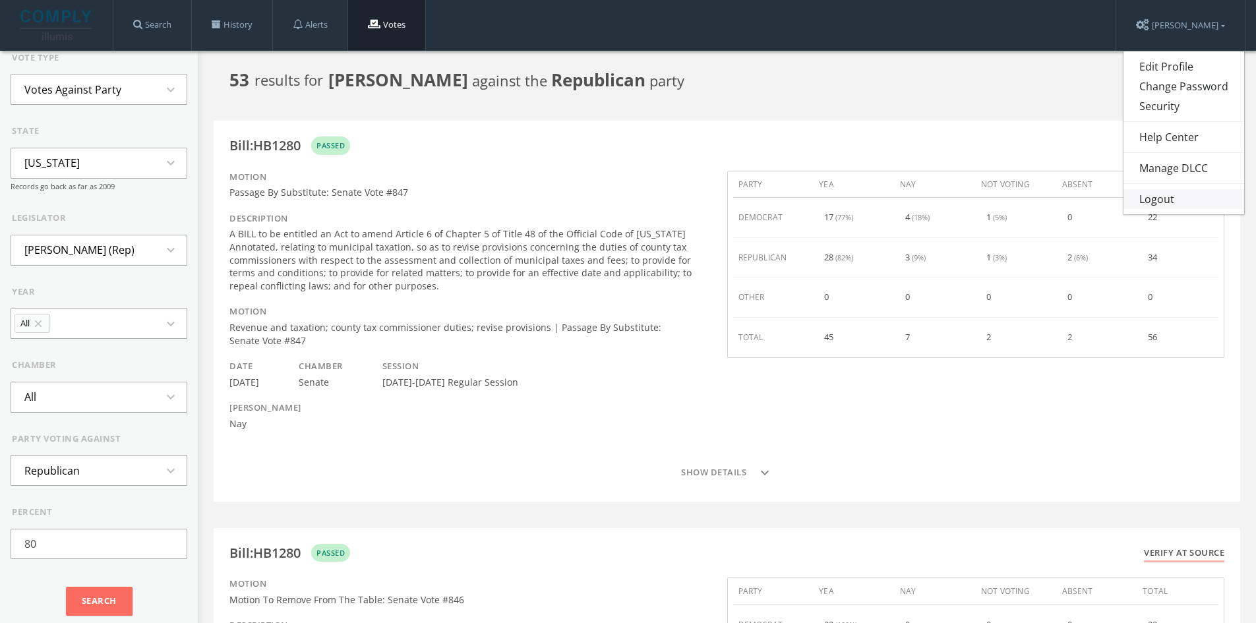
click at [1170, 206] on link "Logout" at bounding box center [1184, 199] width 121 height 20
